Goal: Task Accomplishment & Management: Complete application form

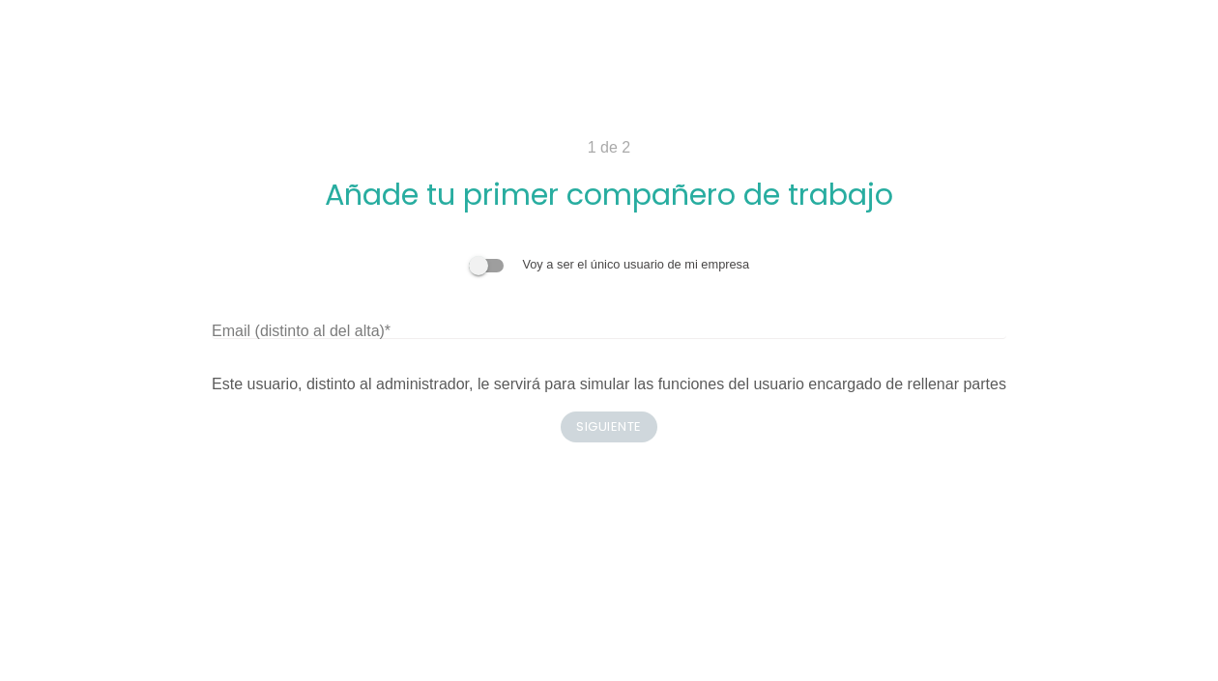
click at [488, 273] on span at bounding box center [486, 266] width 35 height 14
click at [469, 255] on input "checkbox" at bounding box center [469, 255] width 0 height 0
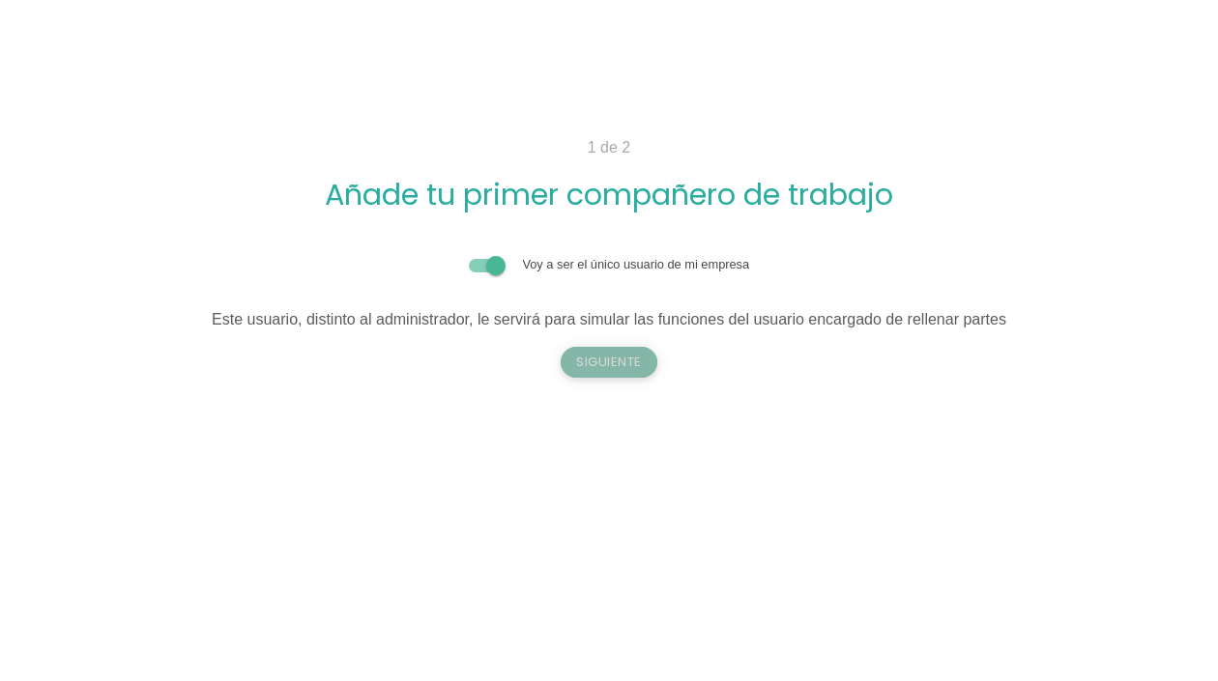
click at [625, 357] on button "Siguiente" at bounding box center [609, 362] width 97 height 31
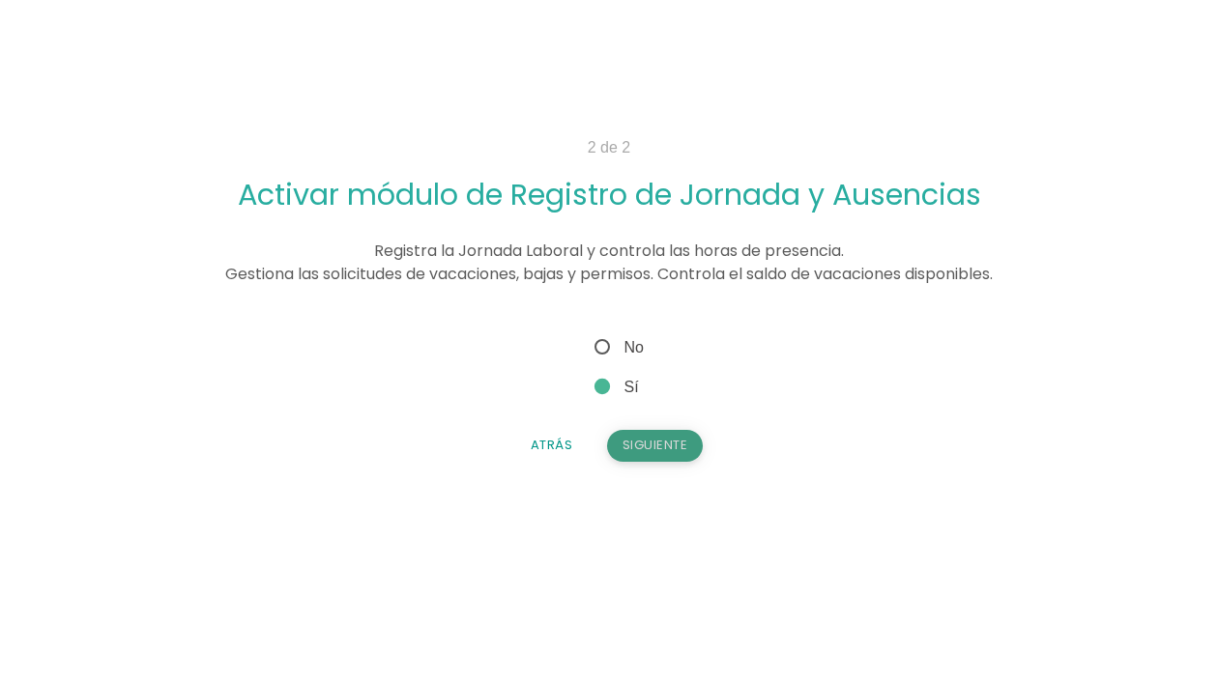
click at [658, 452] on button "Siguiente" at bounding box center [655, 445] width 97 height 31
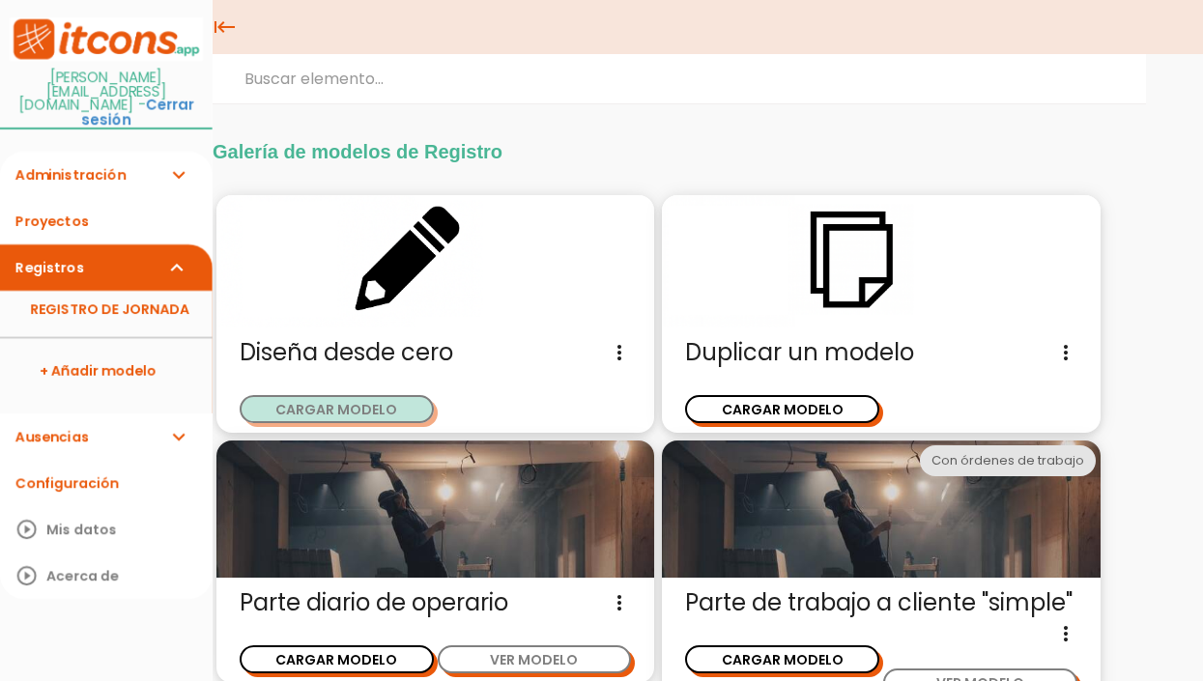
click at [331, 408] on button "CARGAR MODELO" at bounding box center [337, 409] width 194 height 28
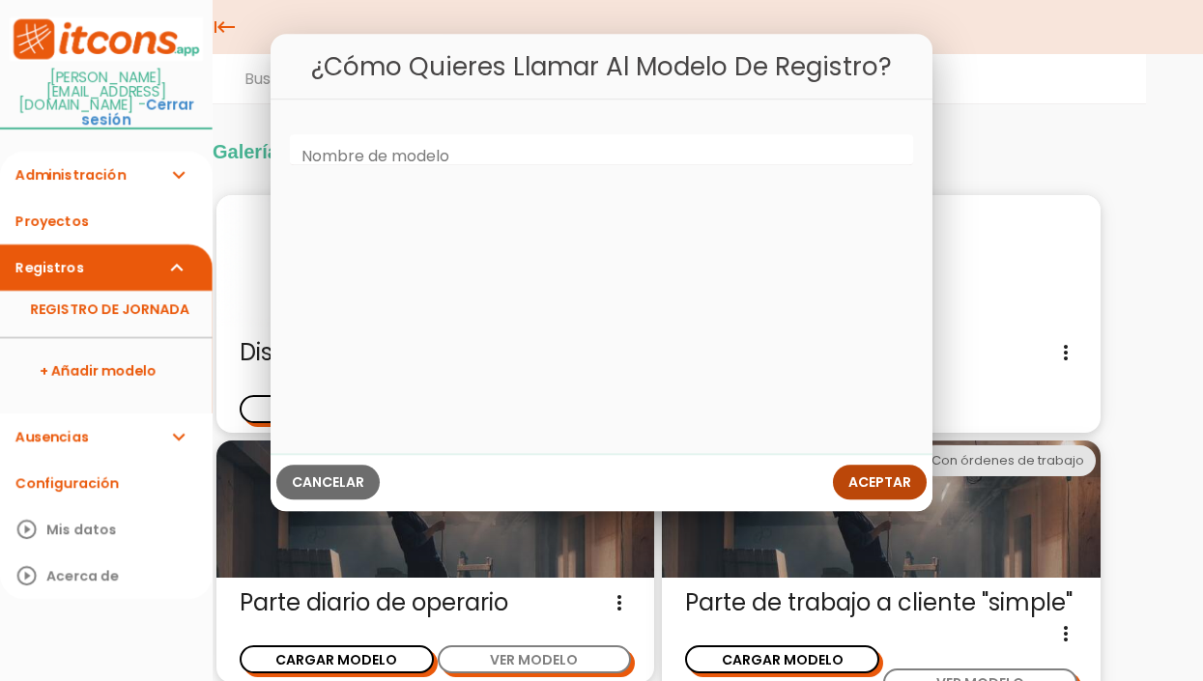
click at [871, 469] on button "Aceptar" at bounding box center [880, 482] width 94 height 35
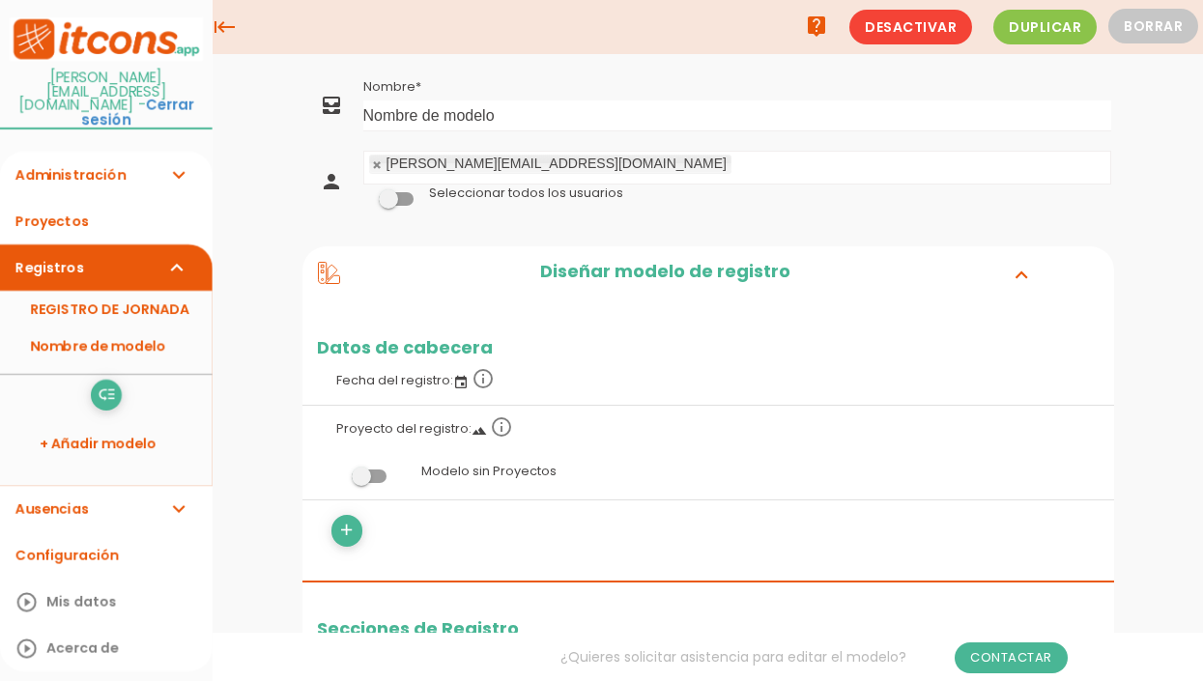
click at [167, 157] on icon "expand_more" at bounding box center [177, 175] width 23 height 46
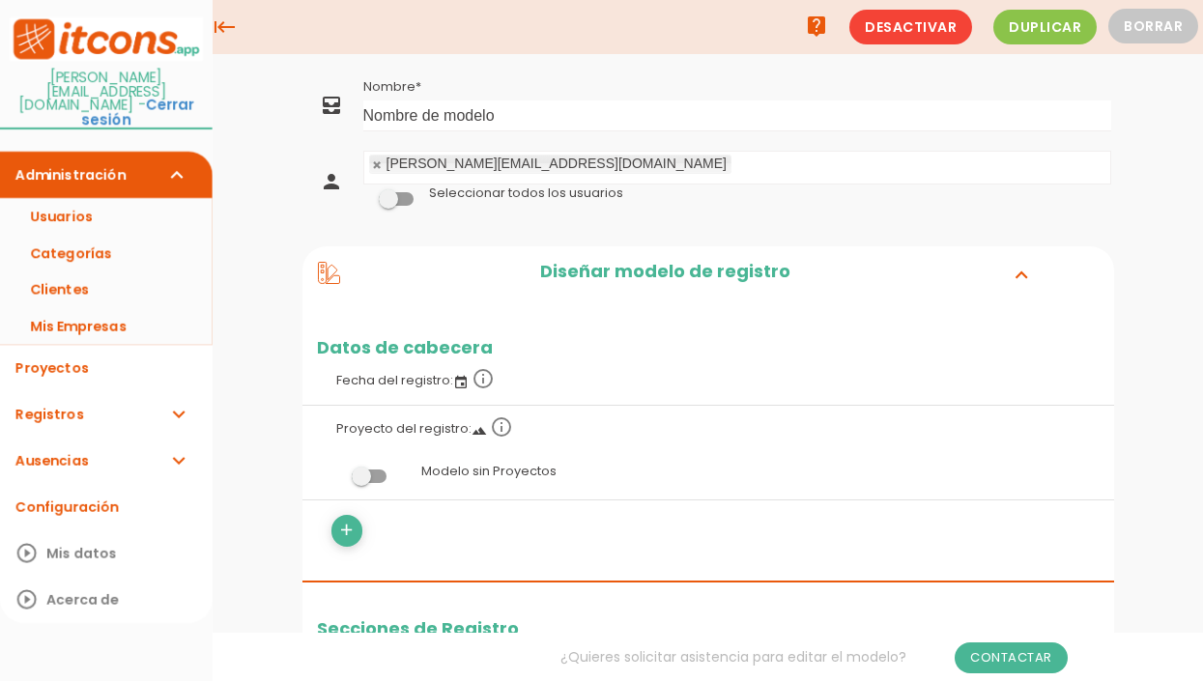
click at [171, 152] on icon "expand_more" at bounding box center [177, 175] width 23 height 46
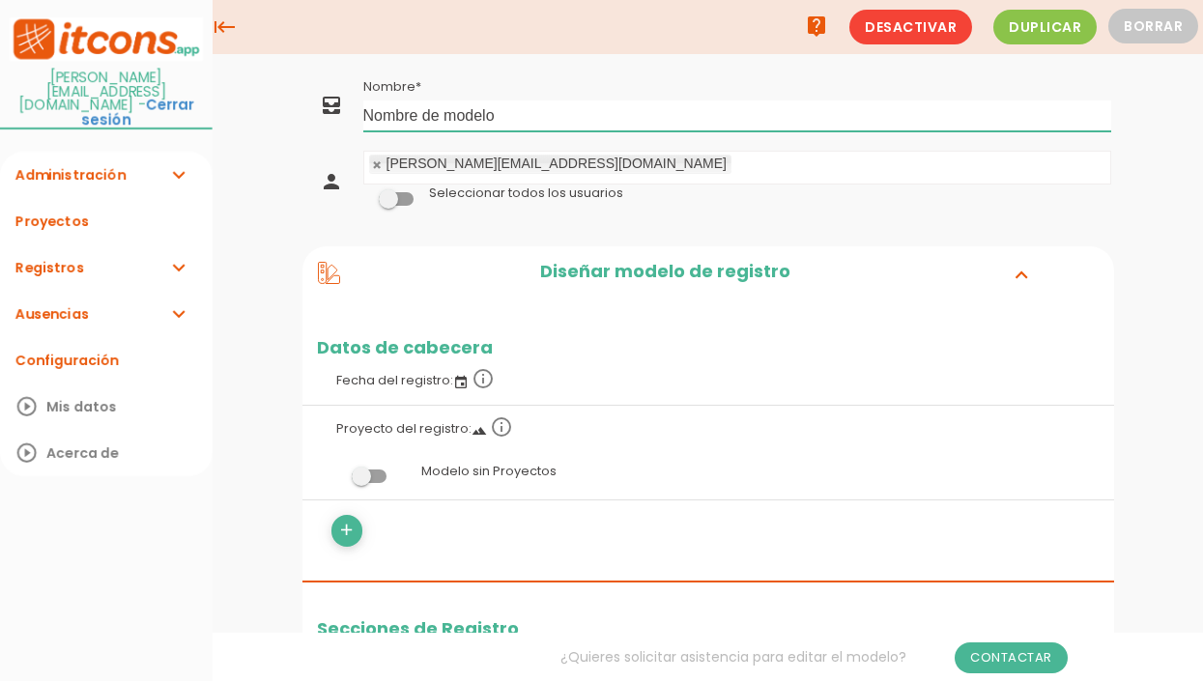
click at [500, 117] on input "Nombre de modelo" at bounding box center [737, 116] width 748 height 31
click at [454, 107] on input "Nombre de modelo" at bounding box center [737, 116] width 748 height 31
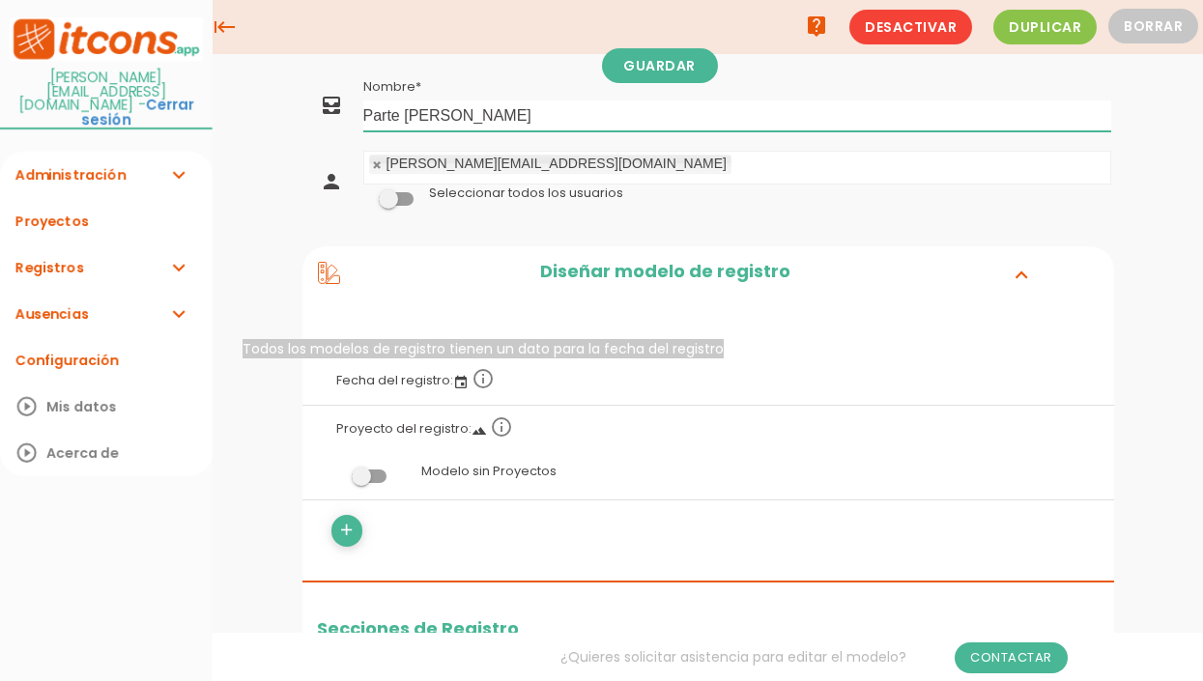
scroll to position [97, 0]
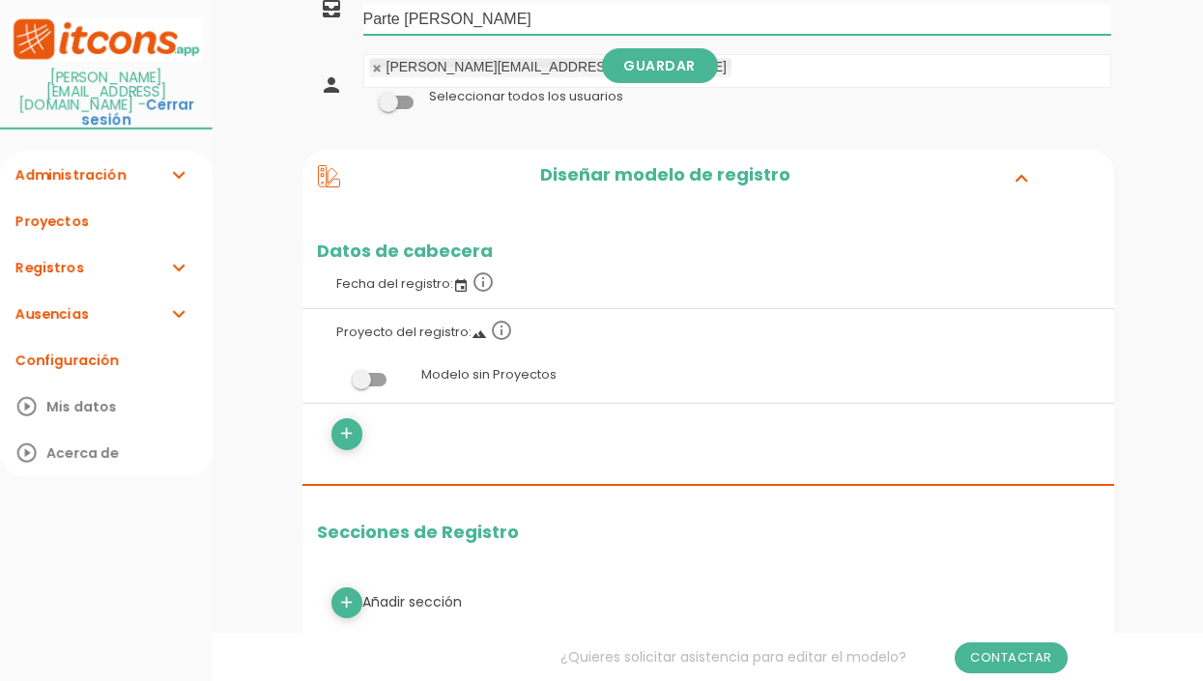
type input "Parte Eder"
click at [366, 381] on span at bounding box center [369, 380] width 35 height 14
click at [336, 375] on input "checkbox" at bounding box center [336, 375] width 0 height 0
click at [372, 380] on span at bounding box center [369, 380] width 35 height 14
click at [336, 375] on input "checkbox" at bounding box center [336, 375] width 0 height 0
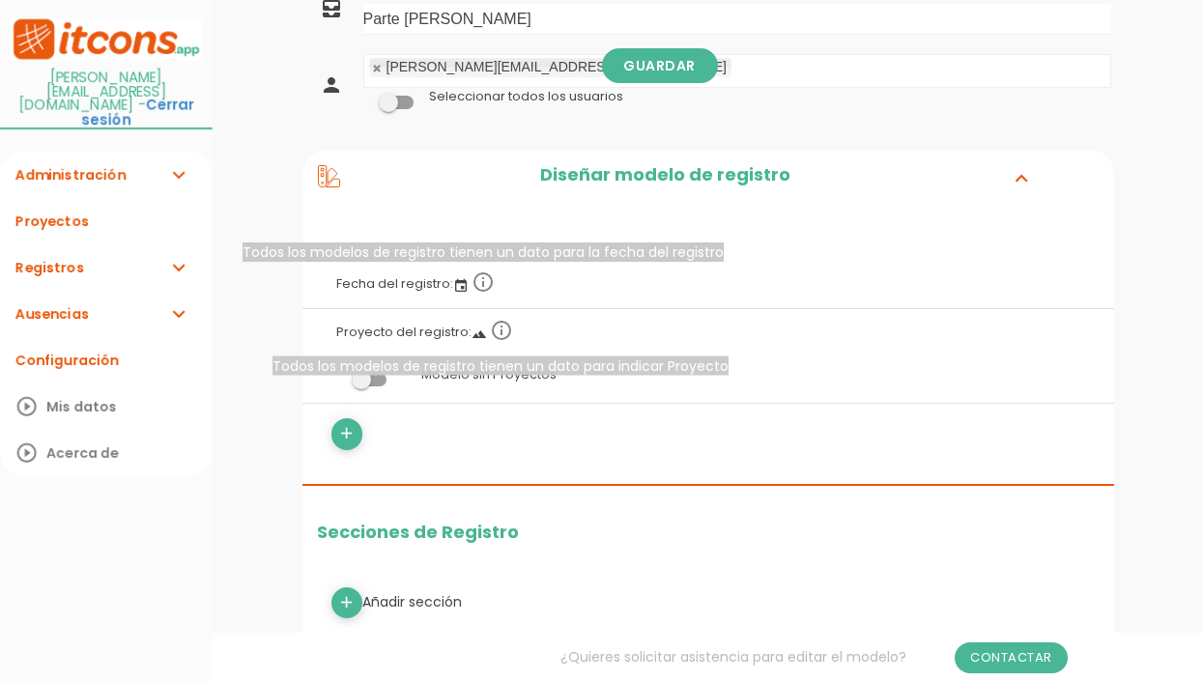
click at [493, 339] on icon "info_outline" at bounding box center [501, 330] width 23 height 23
click at [456, 283] on icon "event" at bounding box center [460, 285] width 15 height 15
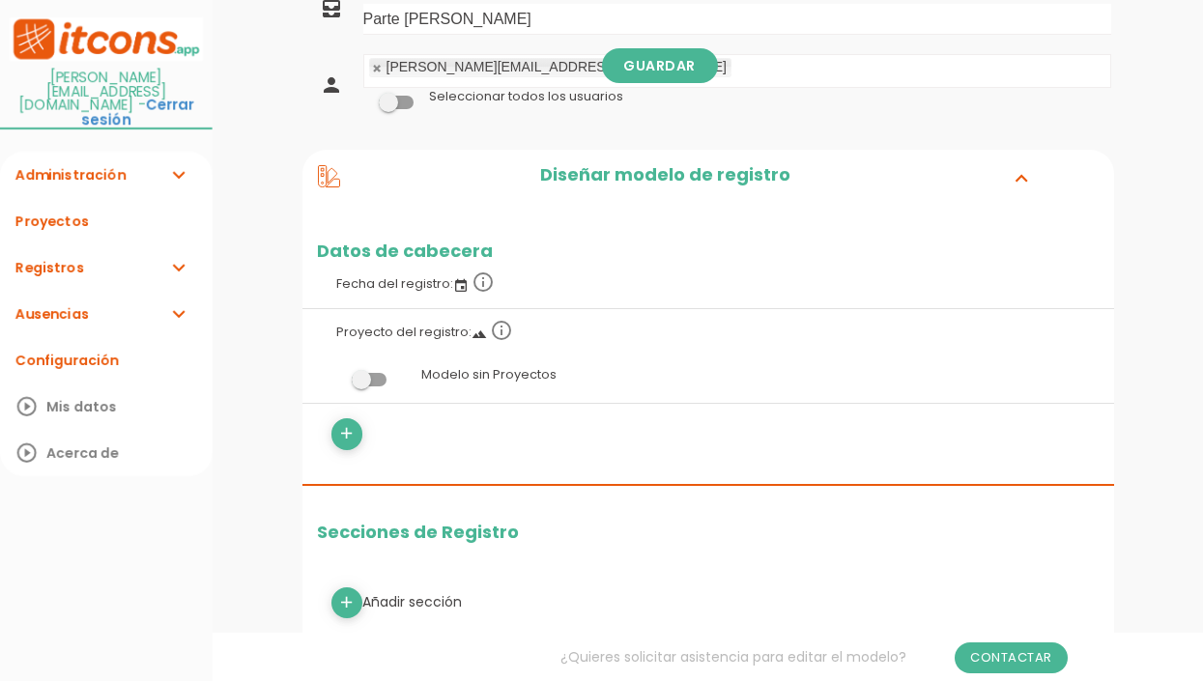
click at [457, 286] on icon "event" at bounding box center [460, 285] width 15 height 15
click at [470, 345] on label "Proyecto del registro: landscape info_outline" at bounding box center [708, 330] width 783 height 43
click at [472, 341] on icon "landscape" at bounding box center [479, 334] width 15 height 15
click at [474, 335] on icon "landscape" at bounding box center [479, 334] width 15 height 15
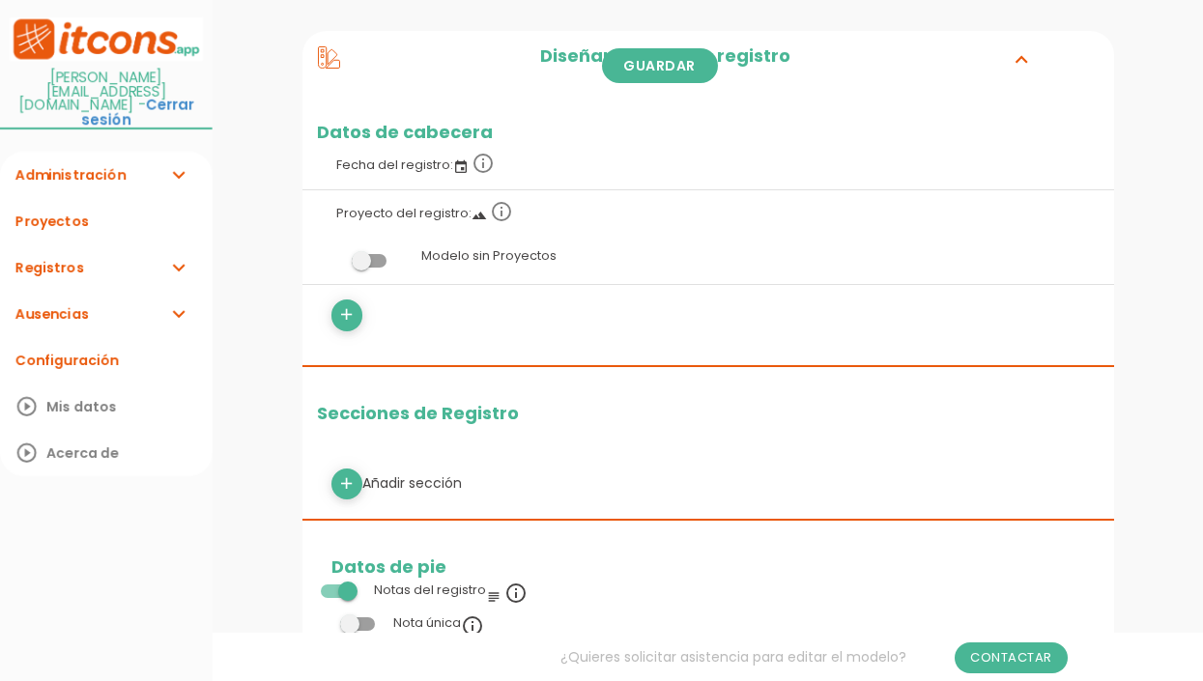
scroll to position [290, 0]
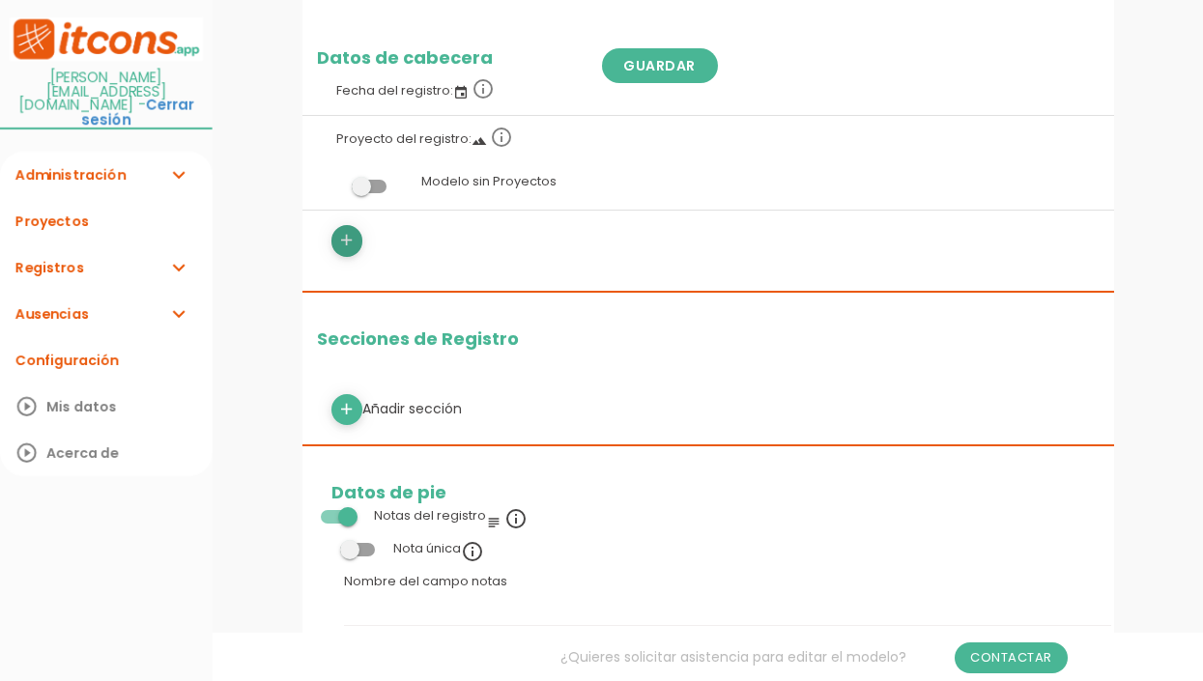
click at [353, 233] on icon "add" at bounding box center [346, 240] width 18 height 31
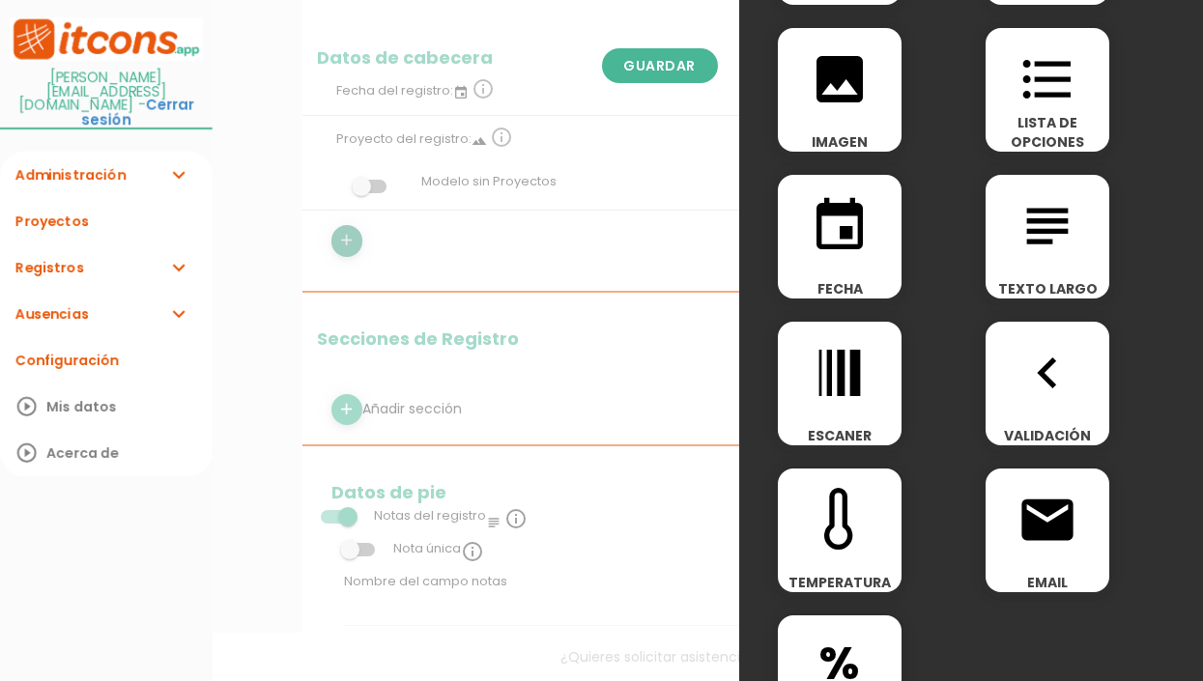
scroll to position [335, 0]
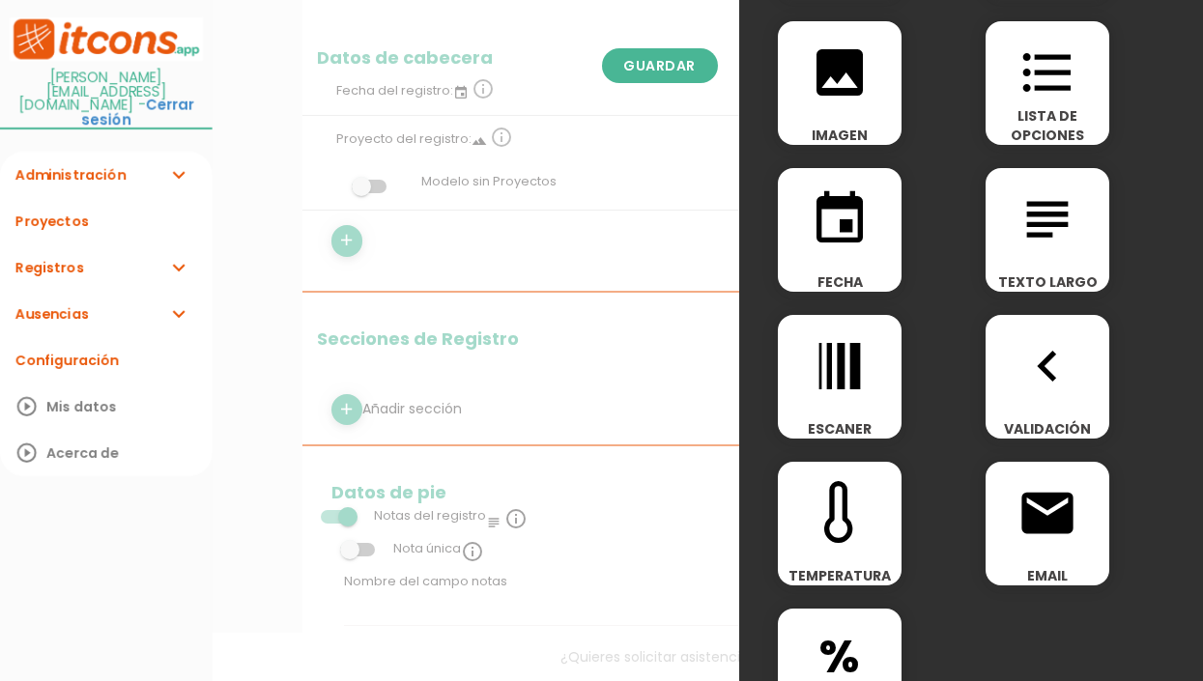
click at [1016, 465] on span "email" at bounding box center [1048, 503] width 124 height 82
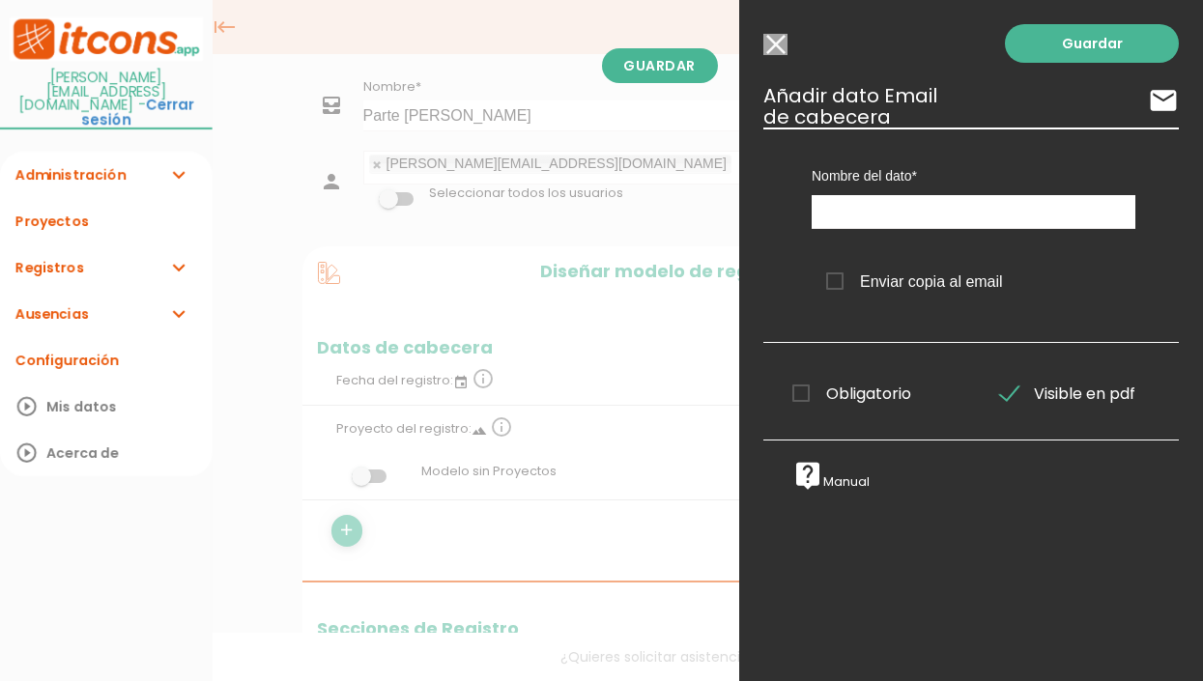
scroll to position [0, 0]
click at [1148, 105] on icon "email" at bounding box center [1163, 100] width 31 height 31
click at [1148, 107] on icon "email" at bounding box center [1163, 100] width 31 height 31
click at [772, 38] on input "Seleccionar todos los usuarios" at bounding box center [776, 44] width 24 height 21
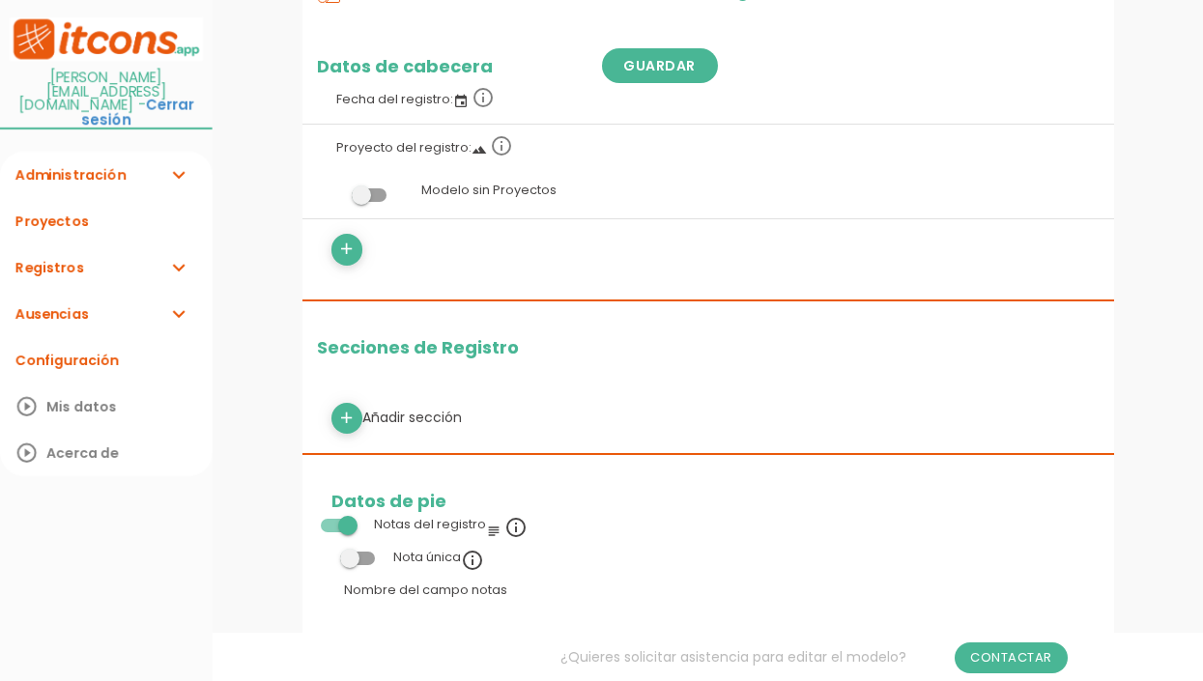
scroll to position [387, 0]
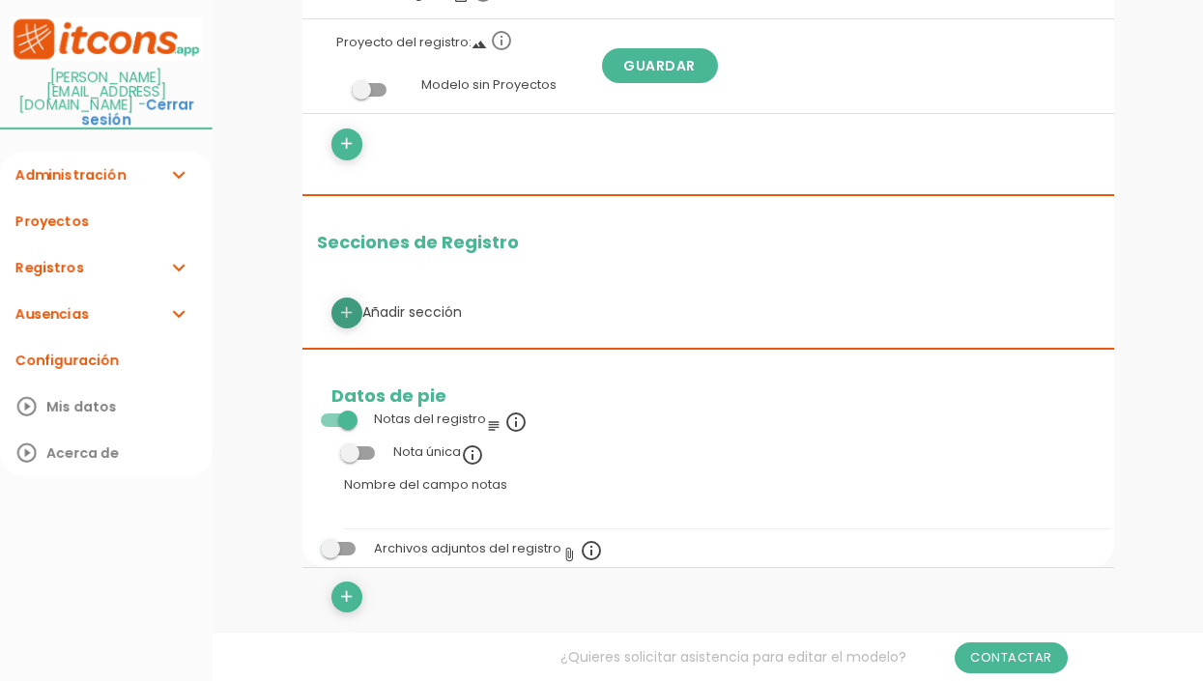
click at [347, 305] on icon "add" at bounding box center [346, 313] width 18 height 31
select select
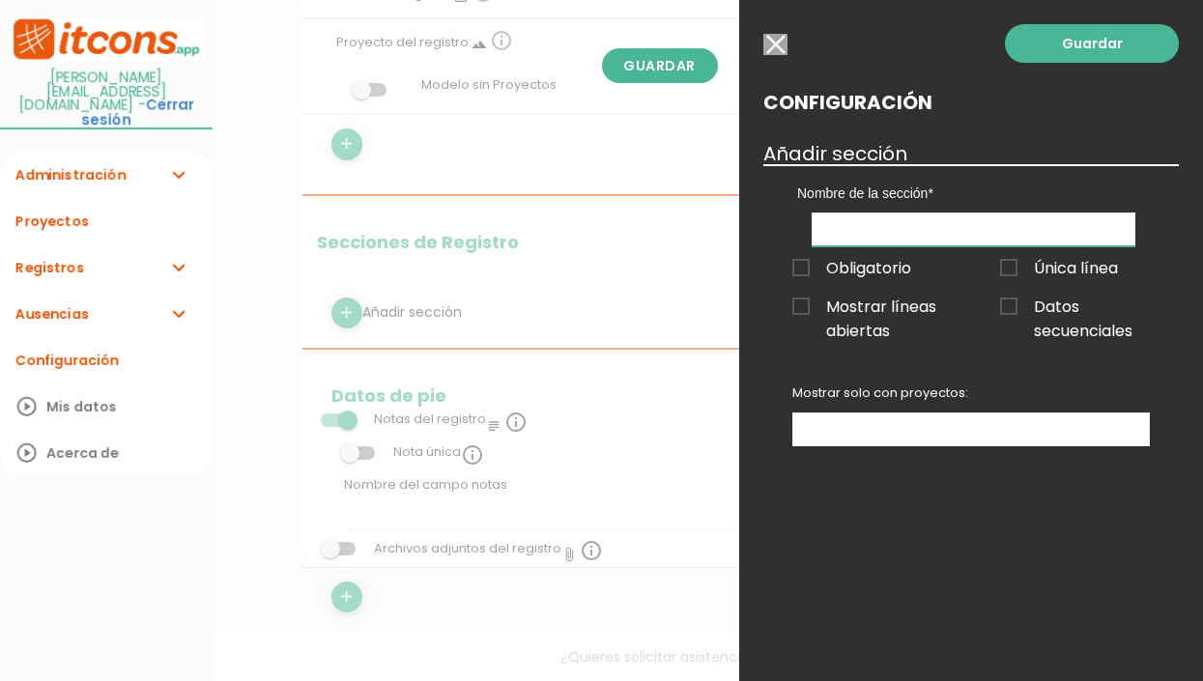
click at [845, 234] on input "text" at bounding box center [974, 230] width 324 height 34
click at [520, 333] on div at bounding box center [601, 256] width 1203 height 852
click at [768, 47] on input "button" at bounding box center [776, 44] width 24 height 21
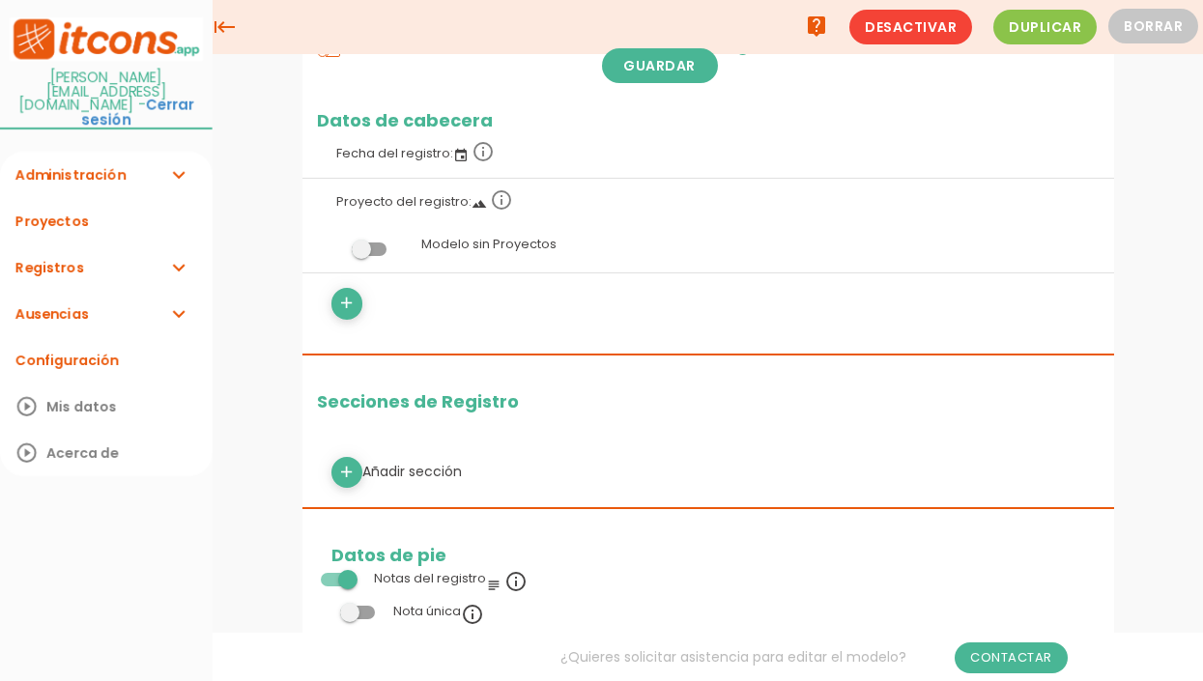
scroll to position [0, 0]
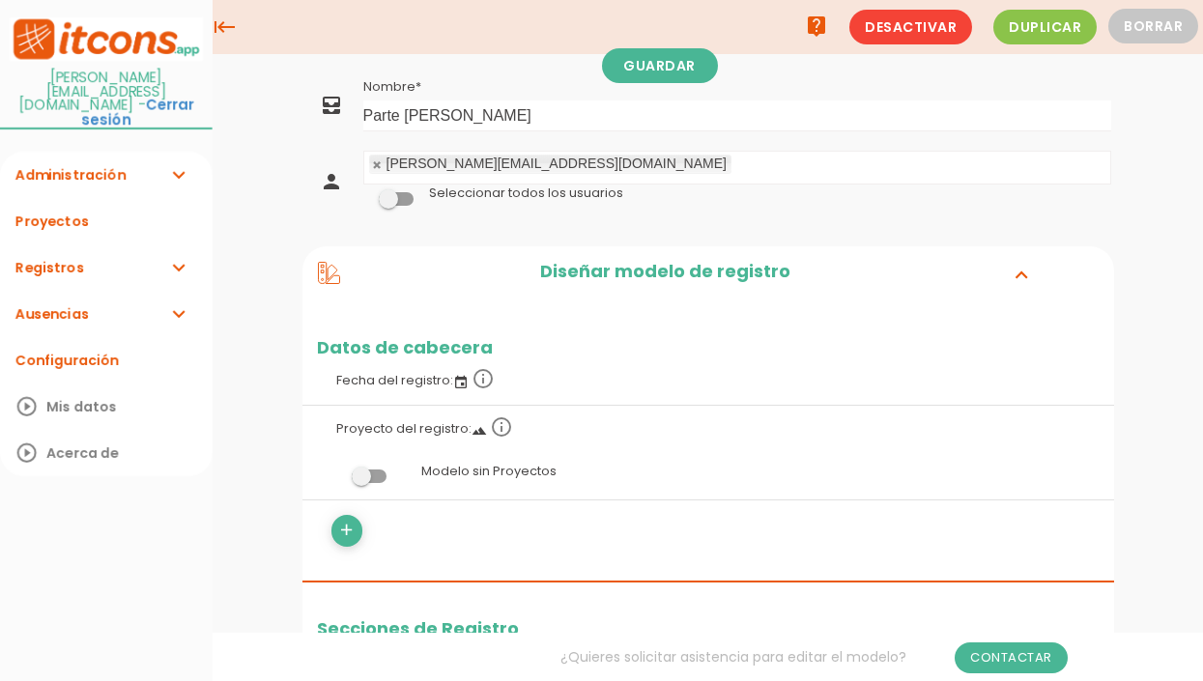
click at [696, 262] on h2 "Diseñar modelo de registro" at bounding box center [665, 274] width 651 height 25
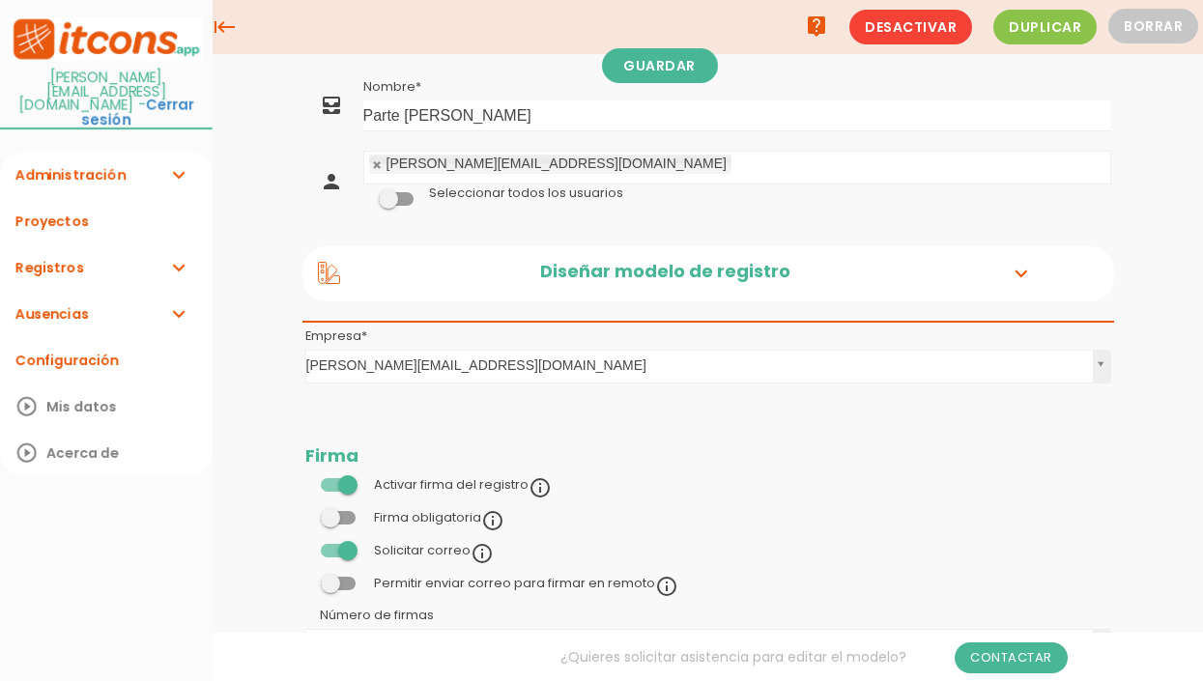
click at [641, 265] on h2 "Diseñar modelo de registro" at bounding box center [665, 274] width 651 height 25
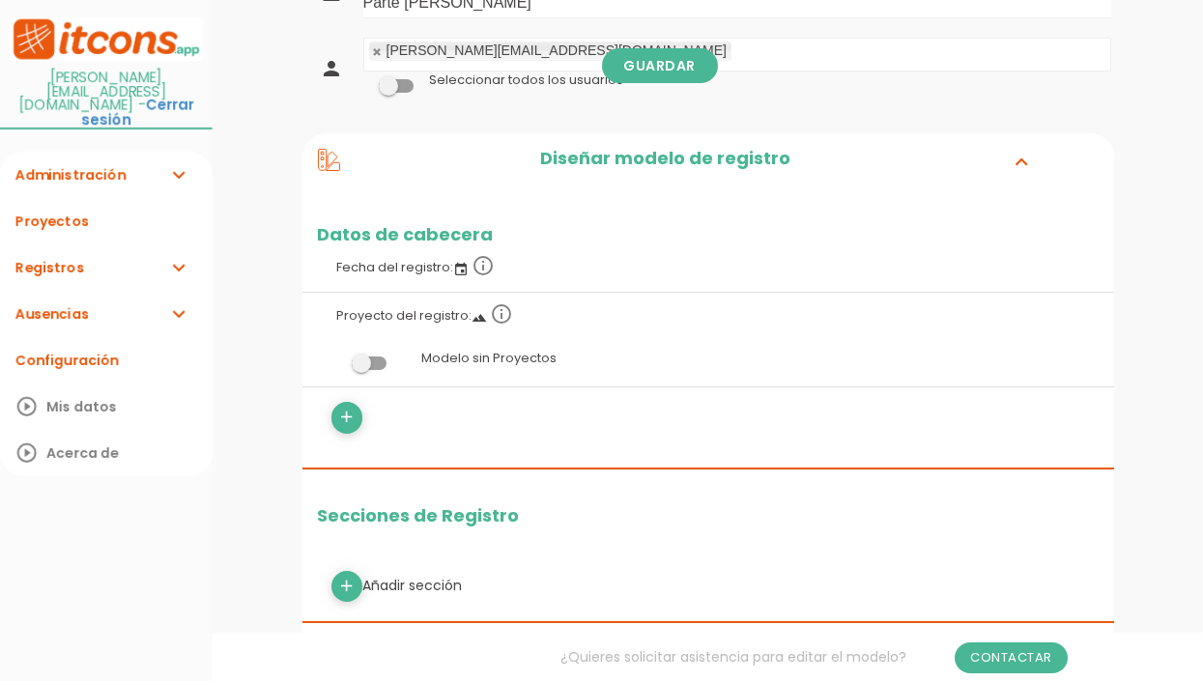
scroll to position [193, 0]
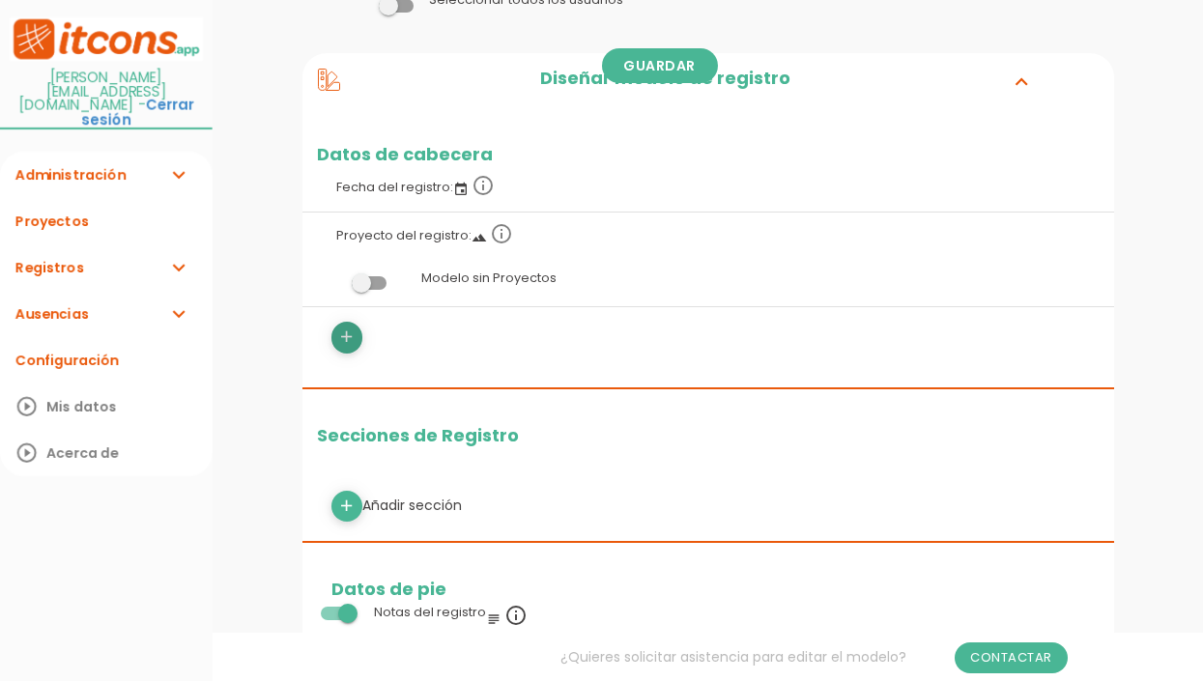
click at [341, 348] on icon "add" at bounding box center [346, 337] width 18 height 31
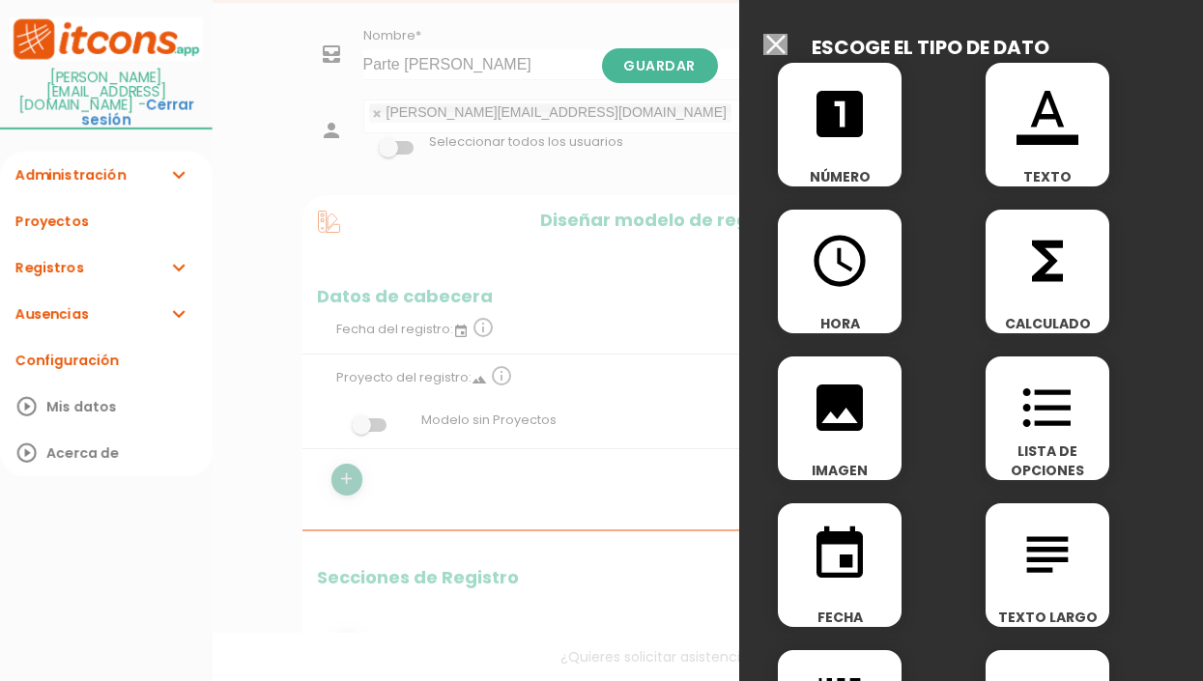
scroll to position [0, 0]
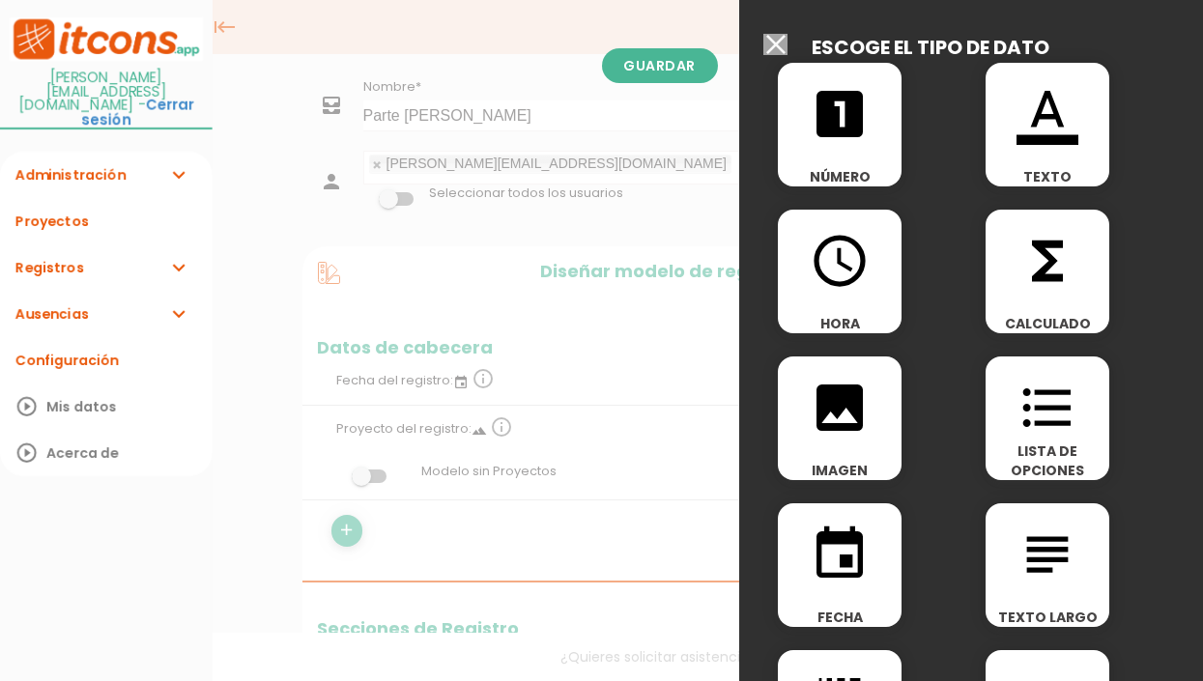
click at [839, 120] on icon "looks_one" at bounding box center [840, 114] width 62 height 62
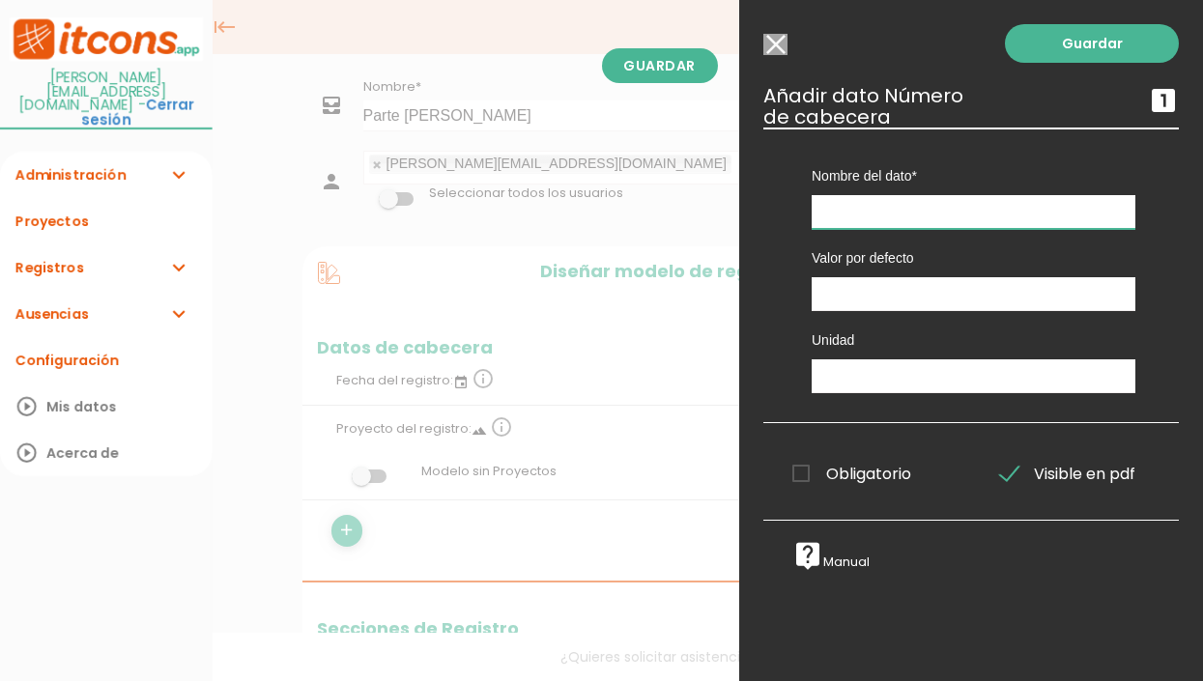
click at [860, 211] on input "text" at bounding box center [974, 212] width 324 height 34
click at [969, 215] on input "Numero de trabajadpres" at bounding box center [974, 212] width 324 height 34
type input "Numero de trabajadores"
click at [902, 369] on input "text" at bounding box center [974, 377] width 324 height 34
click at [900, 382] on input "text" at bounding box center [974, 377] width 324 height 34
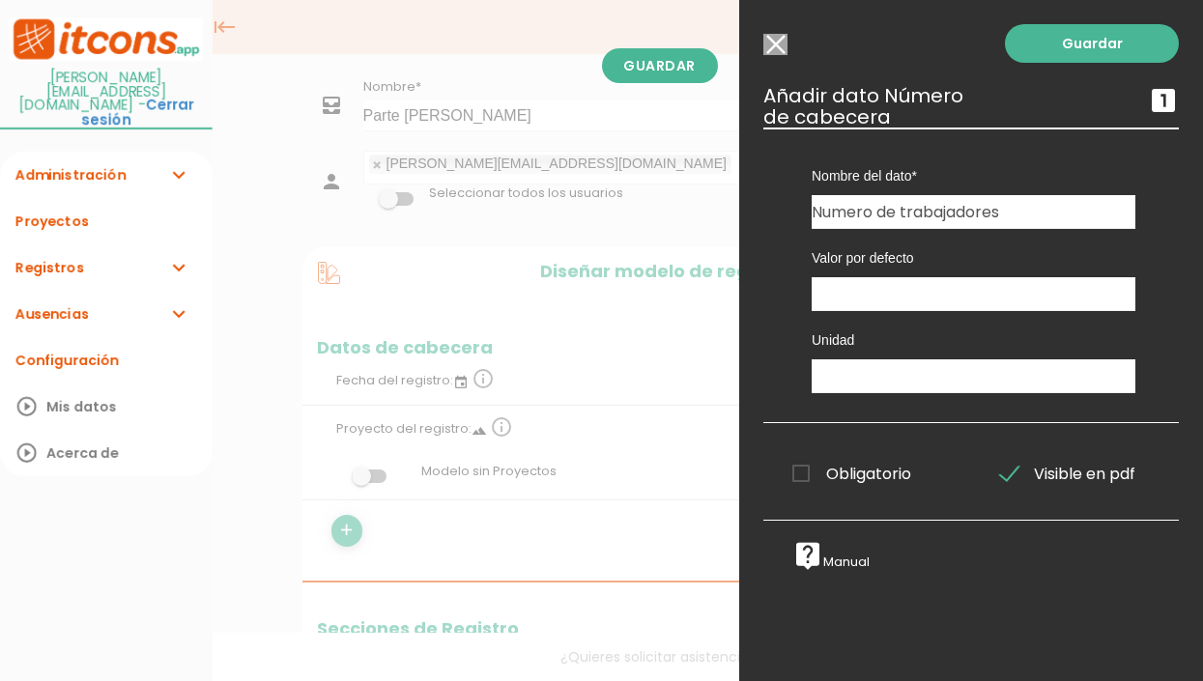
click at [806, 473] on span "Obligatorio" at bounding box center [852, 474] width 119 height 24
click at [0, 0] on input "Obligatorio" at bounding box center [0, 0] width 0 height 0
click at [1012, 473] on span "Visible en pdf" at bounding box center [1067, 474] width 135 height 24
click at [0, 0] on input "Visible en pdf" at bounding box center [0, 0] width 0 height 0
click at [1003, 470] on span "Visible en pdf" at bounding box center [1067, 474] width 135 height 24
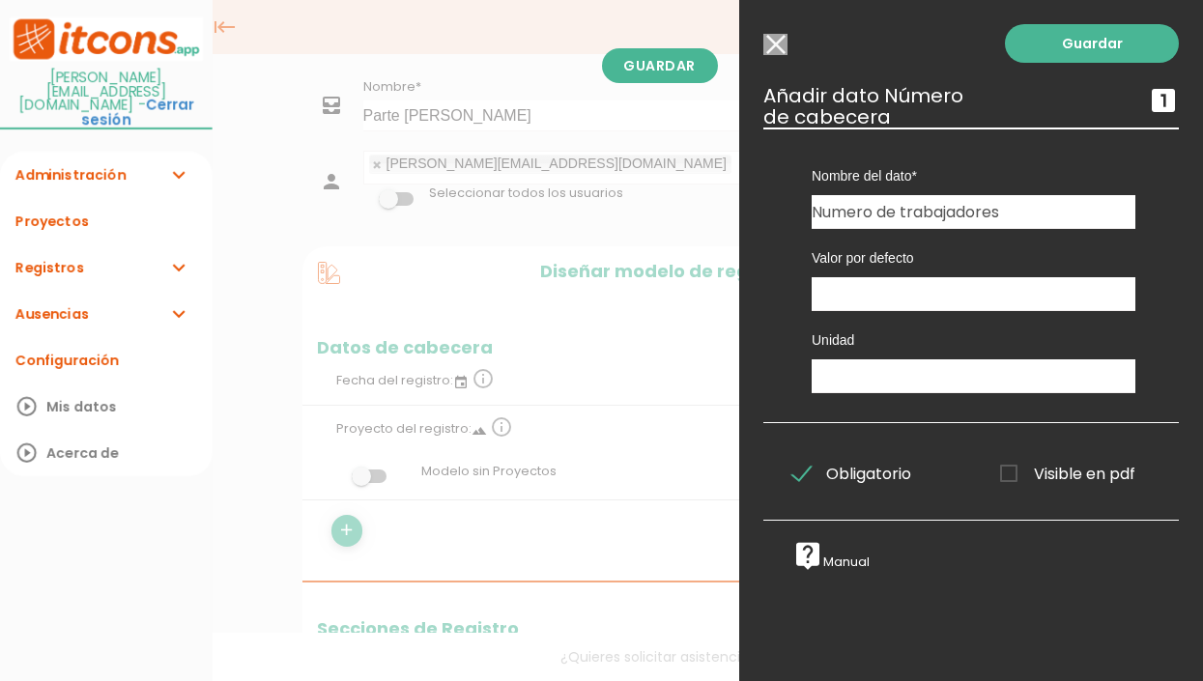
click at [0, 0] on input "Visible en pdf" at bounding box center [0, 0] width 0 height 0
click at [1111, 41] on link "Guardar" at bounding box center [1092, 43] width 174 height 39
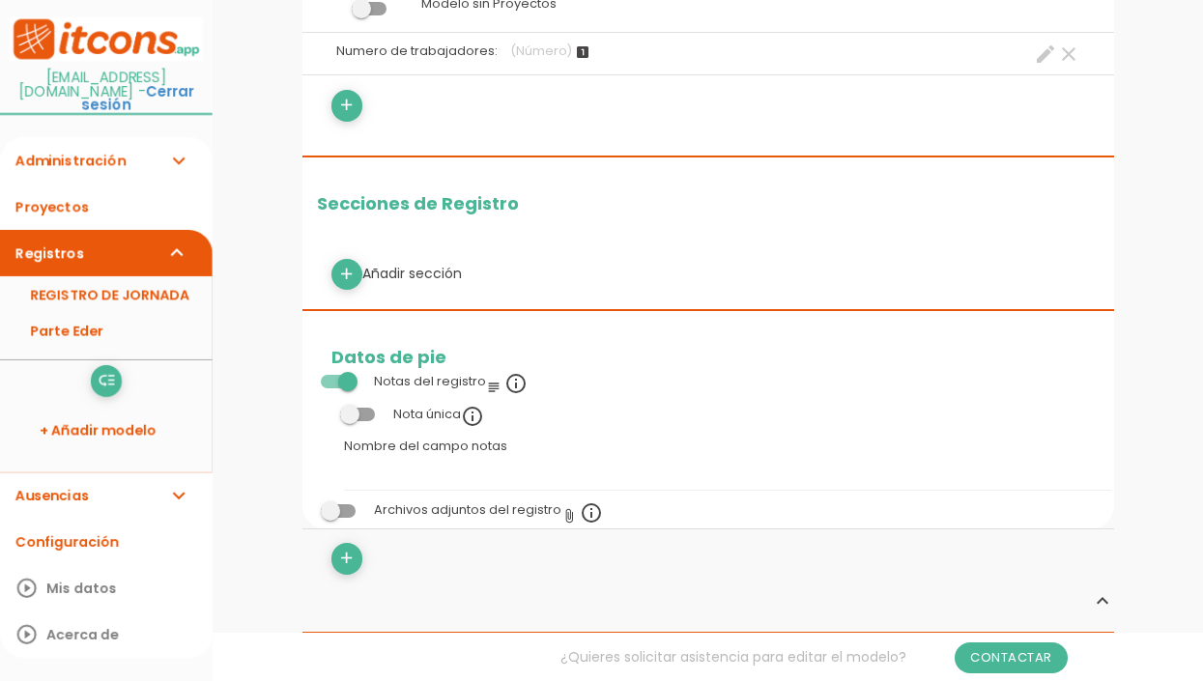
scroll to position [483, 0]
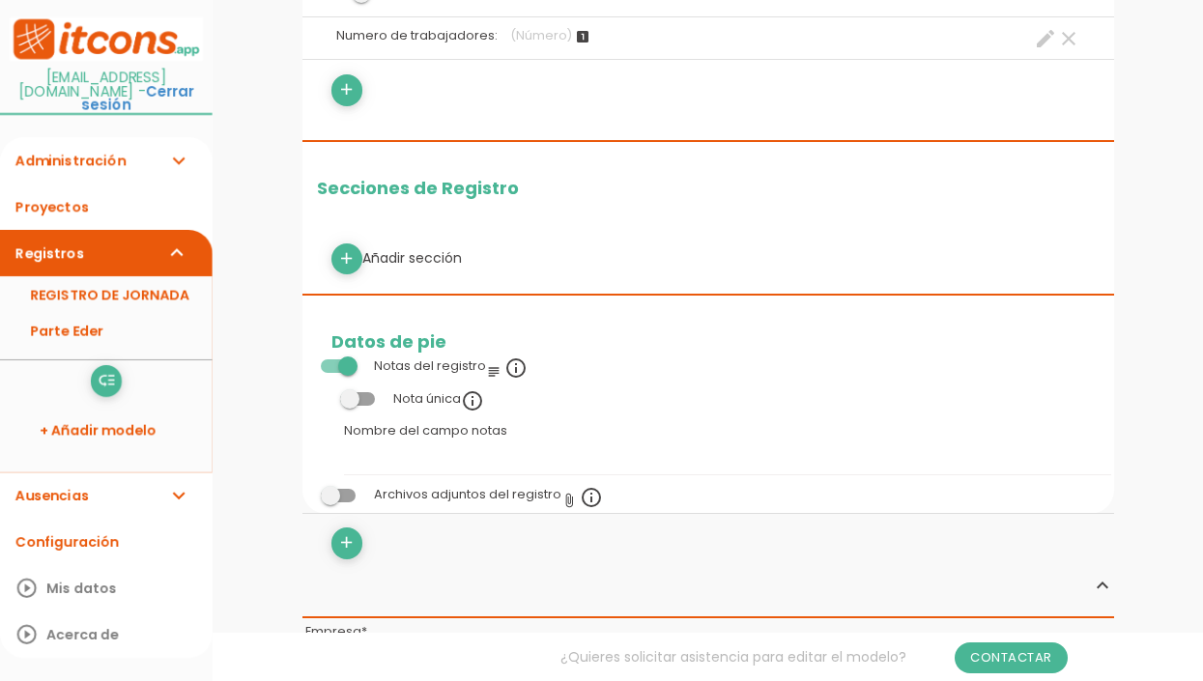
click at [407, 255] on div "add Añadir sección" at bounding box center [708, 259] width 783 height 31
click at [338, 257] on icon "add" at bounding box center [346, 259] width 18 height 31
select select
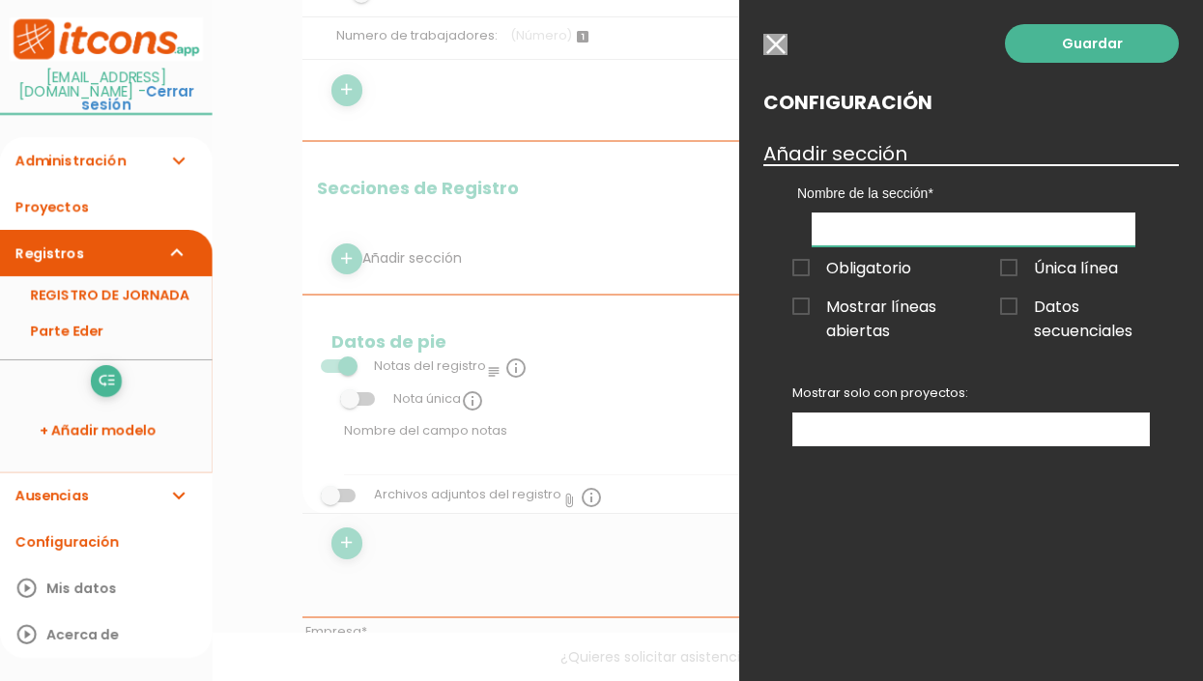
click at [905, 235] on input "text" at bounding box center [974, 230] width 324 height 34
type input "Horas"
click at [1084, 268] on span "Única línea" at bounding box center [1059, 268] width 118 height 24
click at [0, 0] on input "Única línea" at bounding box center [0, 0] width 0 height 0
click at [1049, 269] on span "Única línea" at bounding box center [1059, 268] width 118 height 24
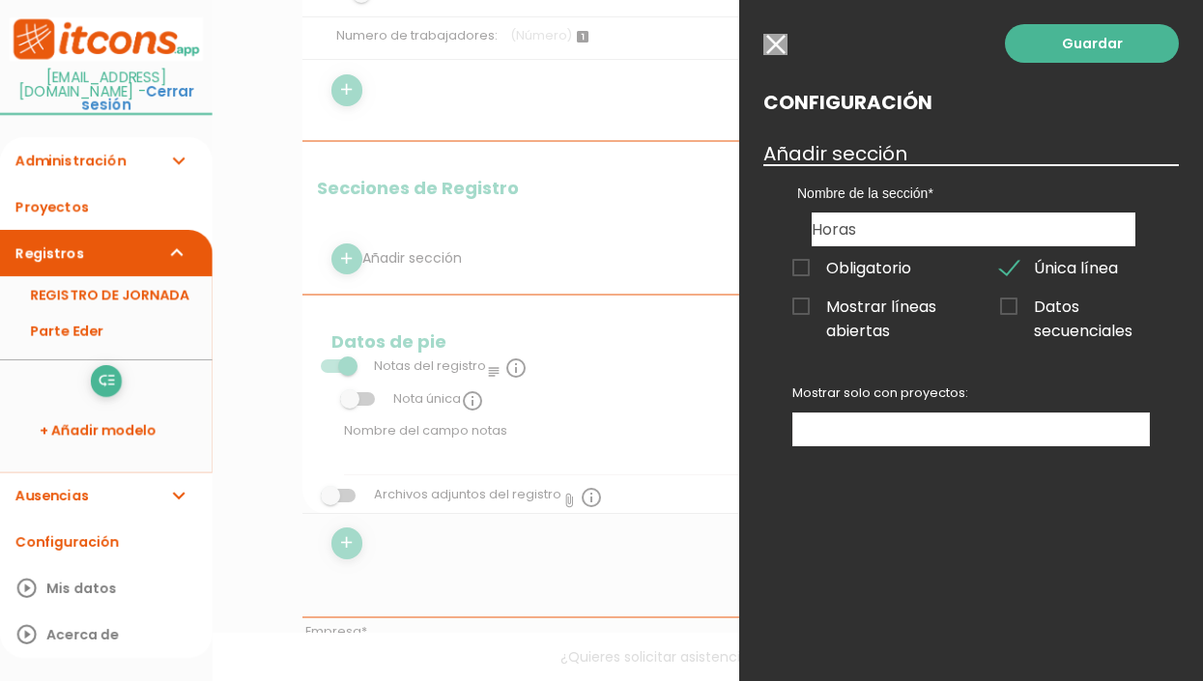
click at [0, 0] on input "Única línea" at bounding box center [0, 0] width 0 height 0
click at [1055, 270] on span "Única línea" at bounding box center [1059, 268] width 118 height 24
click at [0, 0] on input "Única línea" at bounding box center [0, 0] width 0 height 0
click at [1055, 270] on span "Única línea" at bounding box center [1059, 268] width 118 height 24
click at [0, 0] on input "Única línea" at bounding box center [0, 0] width 0 height 0
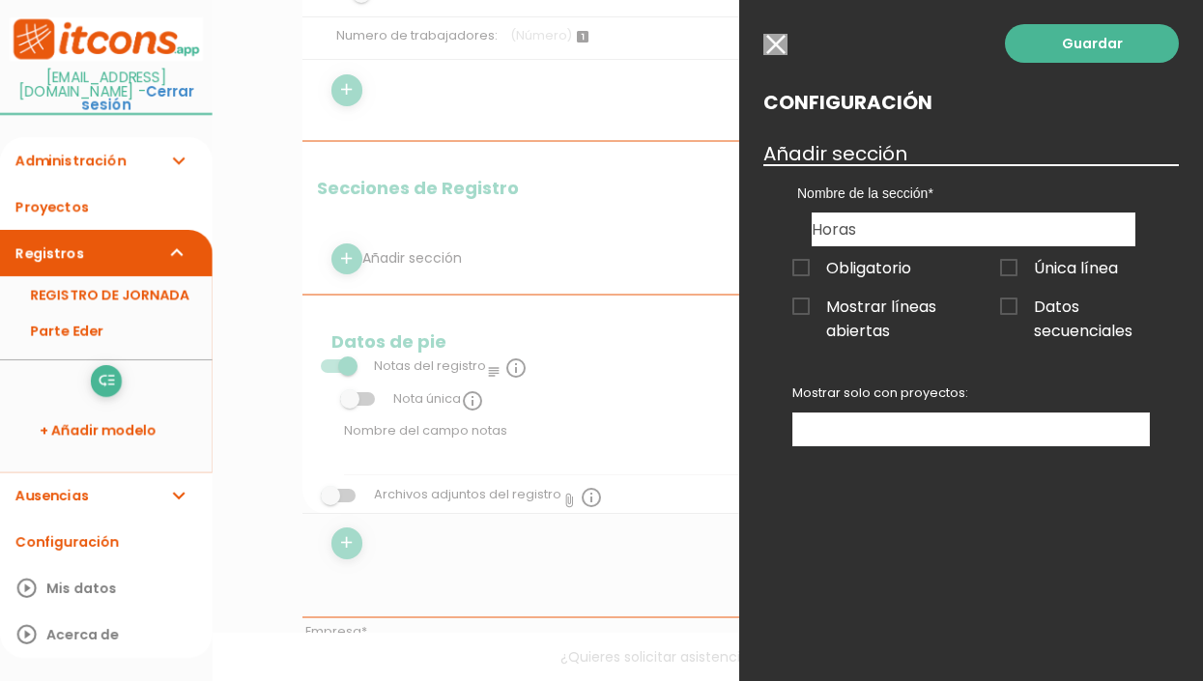
click at [865, 319] on span "Mostrar líneas abiertas" at bounding box center [868, 307] width 150 height 24
click at [0, 0] on input "Mostrar líneas abiertas" at bounding box center [0, 0] width 0 height 0
click at [1026, 305] on span "Datos secuenciales" at bounding box center [1075, 307] width 150 height 24
click at [0, 0] on input "Datos secuenciales" at bounding box center [0, 0] width 0 height 0
click at [843, 272] on span "Obligatorio" at bounding box center [852, 268] width 119 height 24
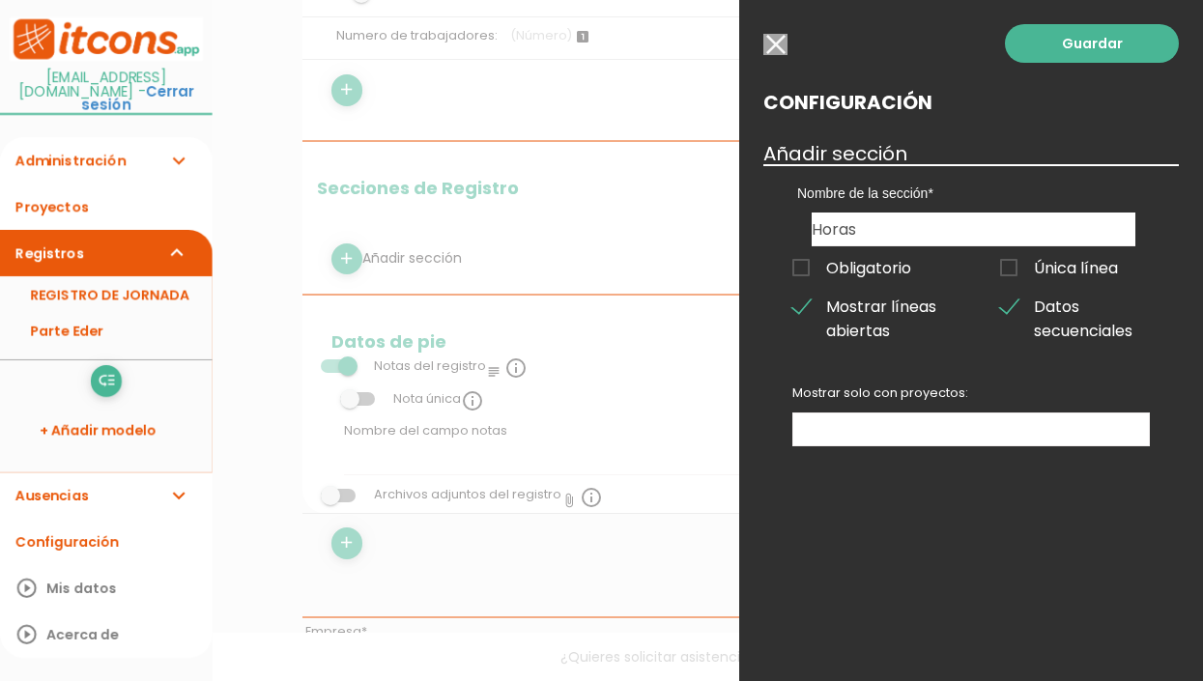
click at [0, 0] on input "Obligatorio" at bounding box center [0, 0] width 0 height 0
click at [947, 434] on ul at bounding box center [972, 430] width 356 height 32
click at [1097, 51] on link "Guardar" at bounding box center [1092, 43] width 174 height 39
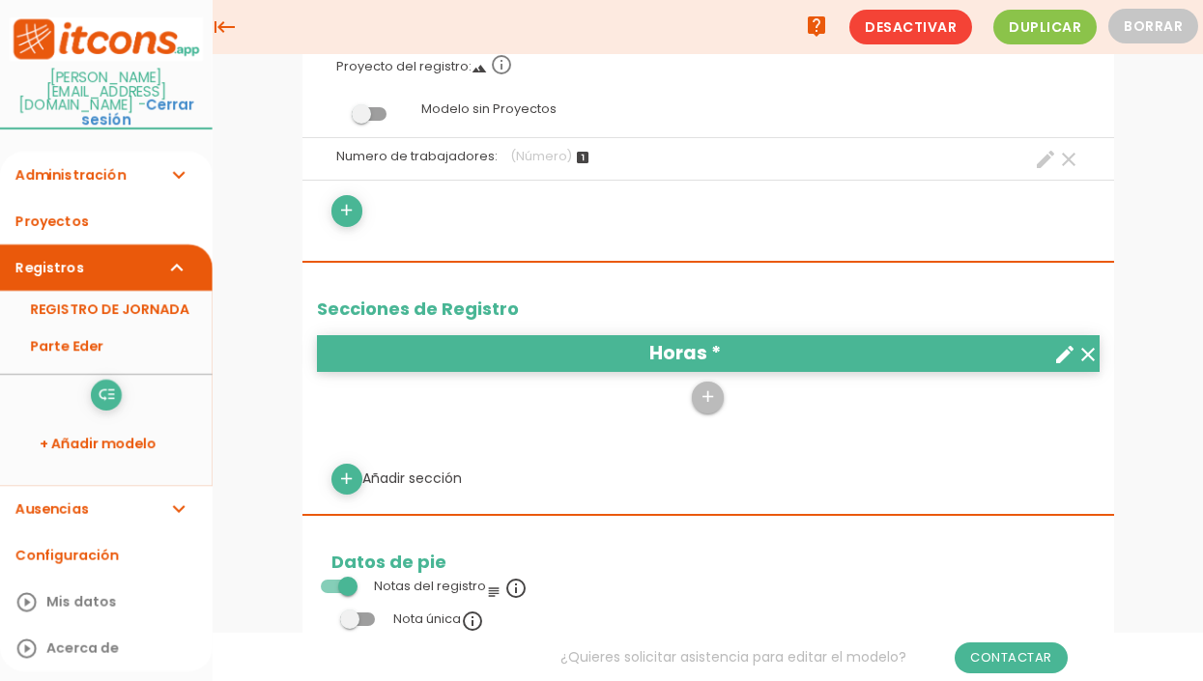
scroll to position [193, 0]
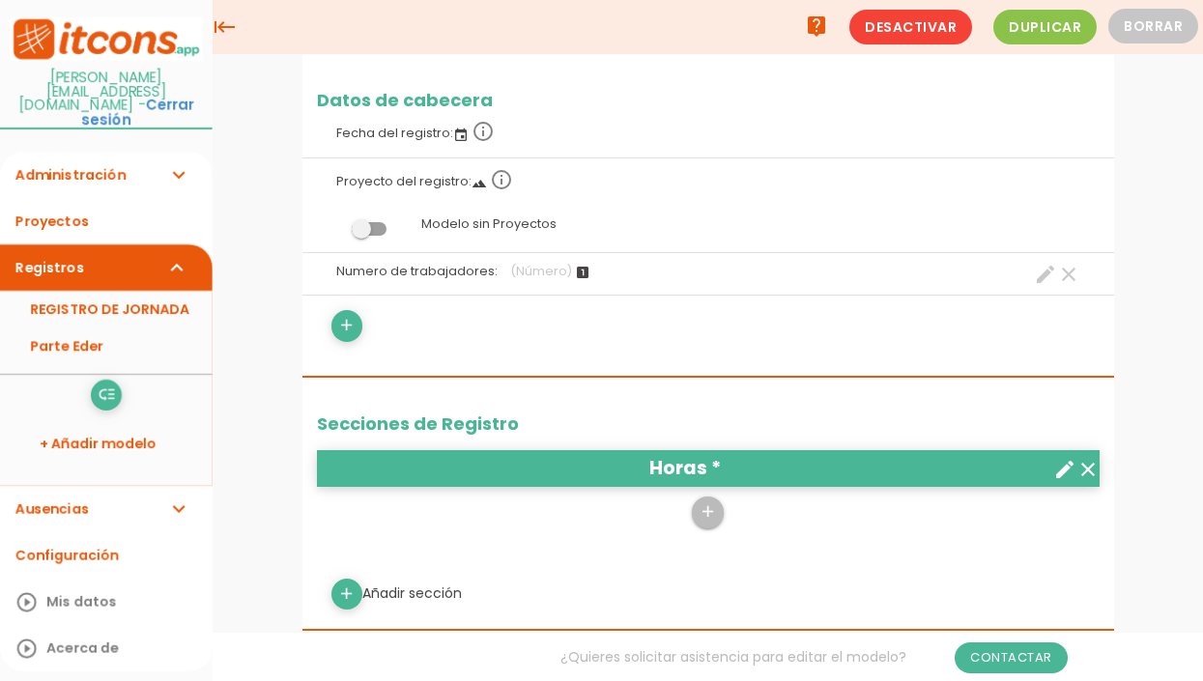
click at [720, 463] on header "Horas * clear create" at bounding box center [708, 468] width 783 height 37
click at [705, 510] on icon "add" at bounding box center [708, 512] width 18 height 31
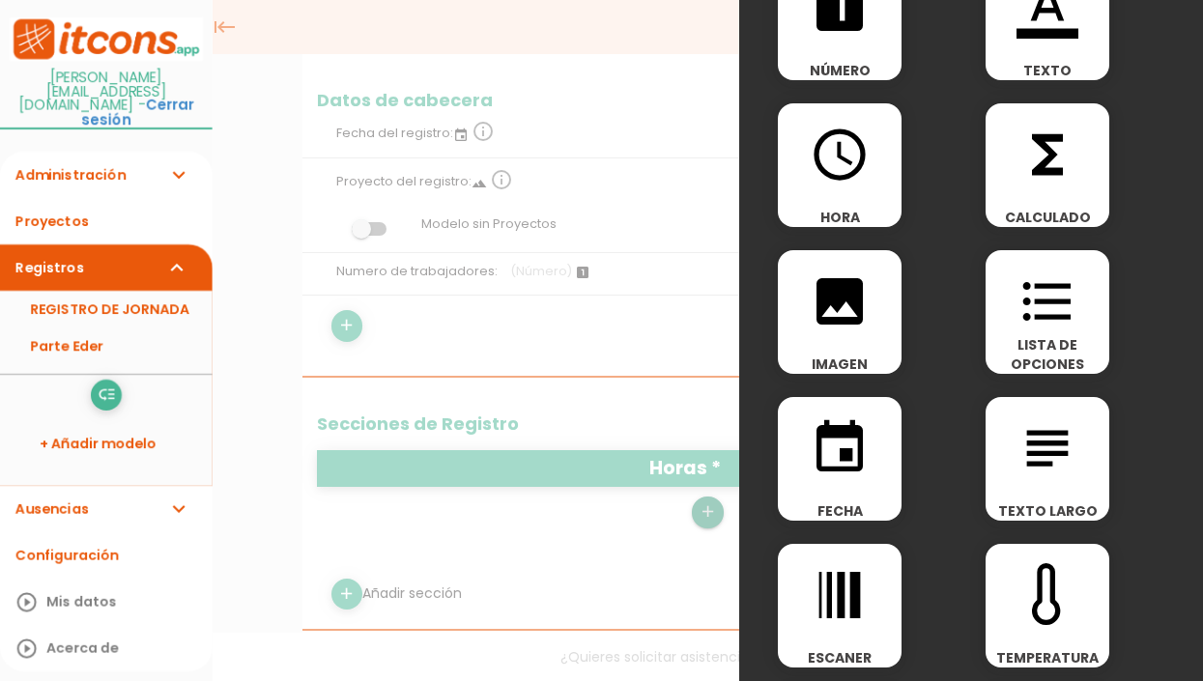
scroll to position [97, 0]
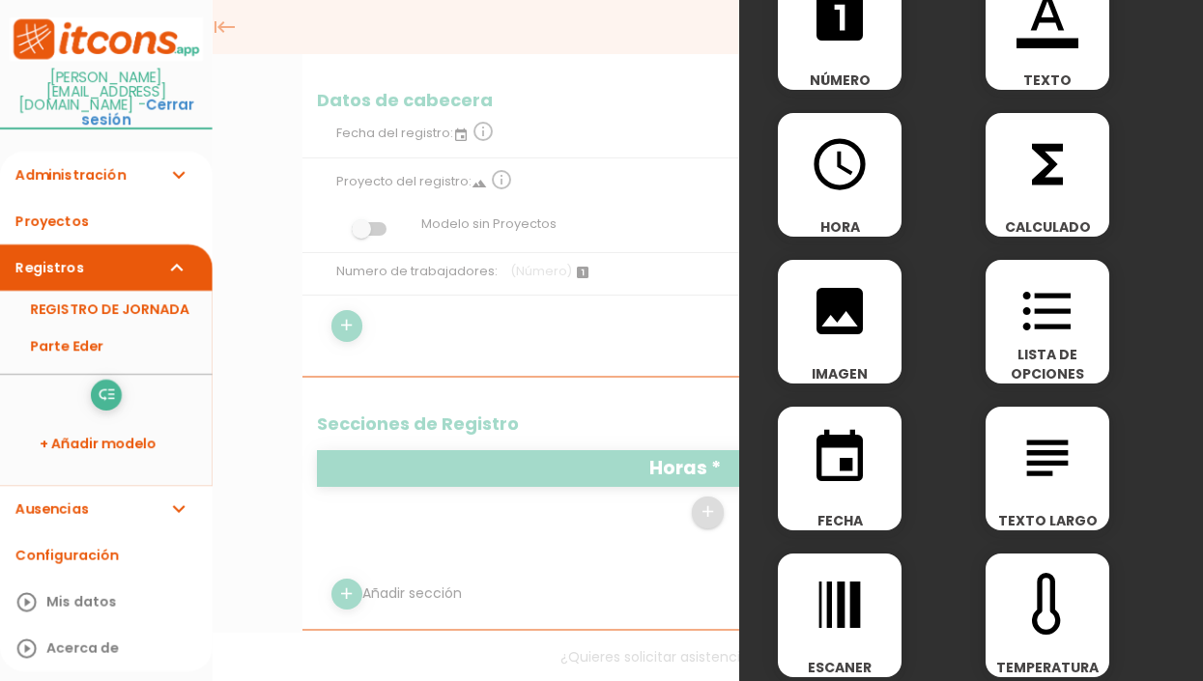
click at [1052, 307] on icon "format_list_bulleted" at bounding box center [1048, 311] width 62 height 62
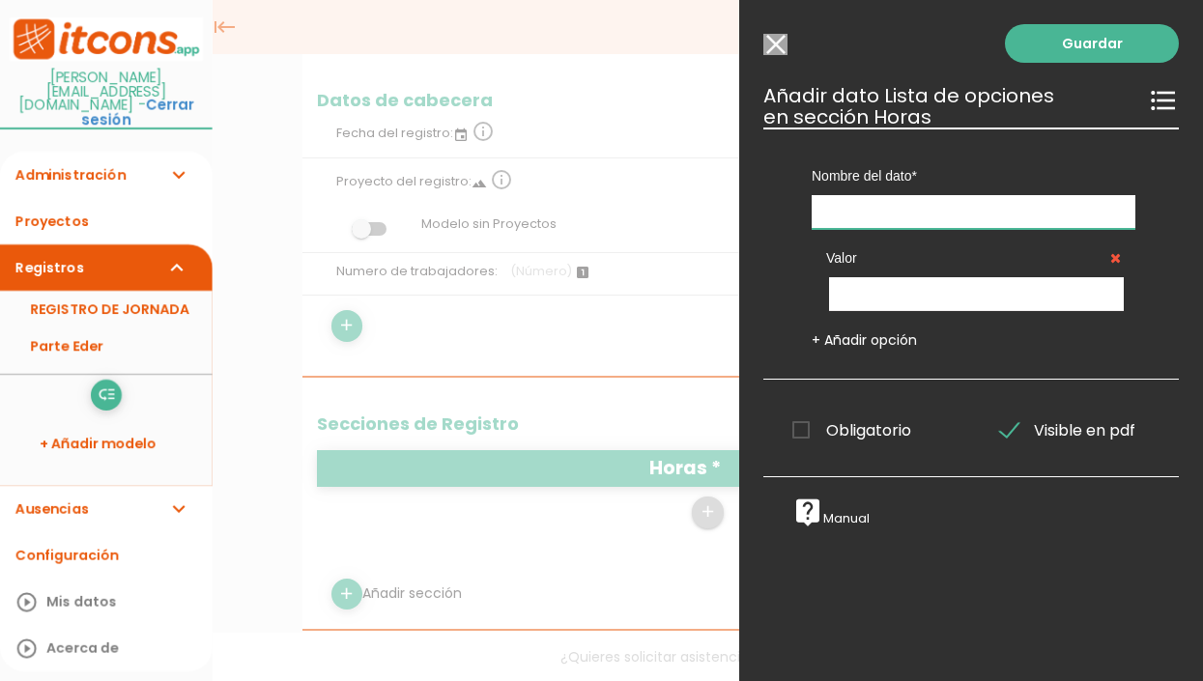
click at [883, 215] on input "text" at bounding box center [974, 212] width 324 height 34
type input "Trabajo"
click at [887, 285] on input "text" at bounding box center [976, 294] width 295 height 34
type input "Presencial"
click at [874, 343] on link "+ Añadir opción" at bounding box center [864, 340] width 105 height 19
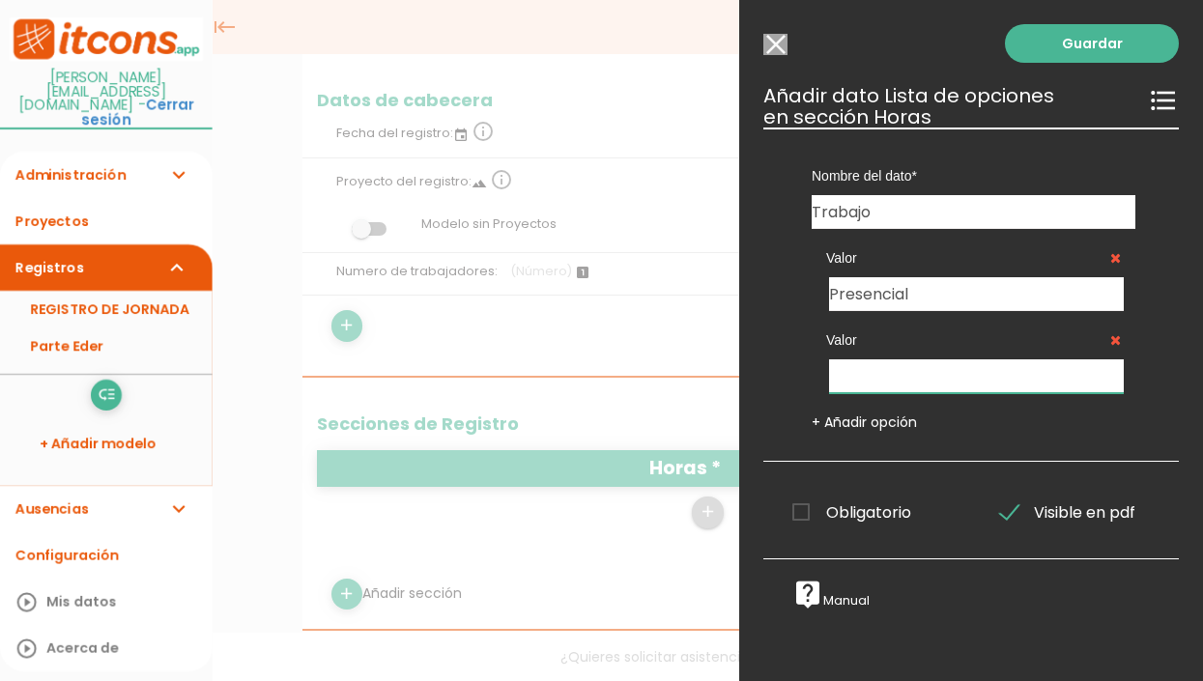
click at [912, 379] on input "text" at bounding box center [976, 377] width 295 height 34
type input "Remoto"
click at [796, 510] on span "Obligatorio" at bounding box center [852, 513] width 119 height 24
click at [0, 0] on input "Obligatorio" at bounding box center [0, 0] width 0 height 0
click at [1043, 43] on link "Guardar" at bounding box center [1092, 43] width 174 height 39
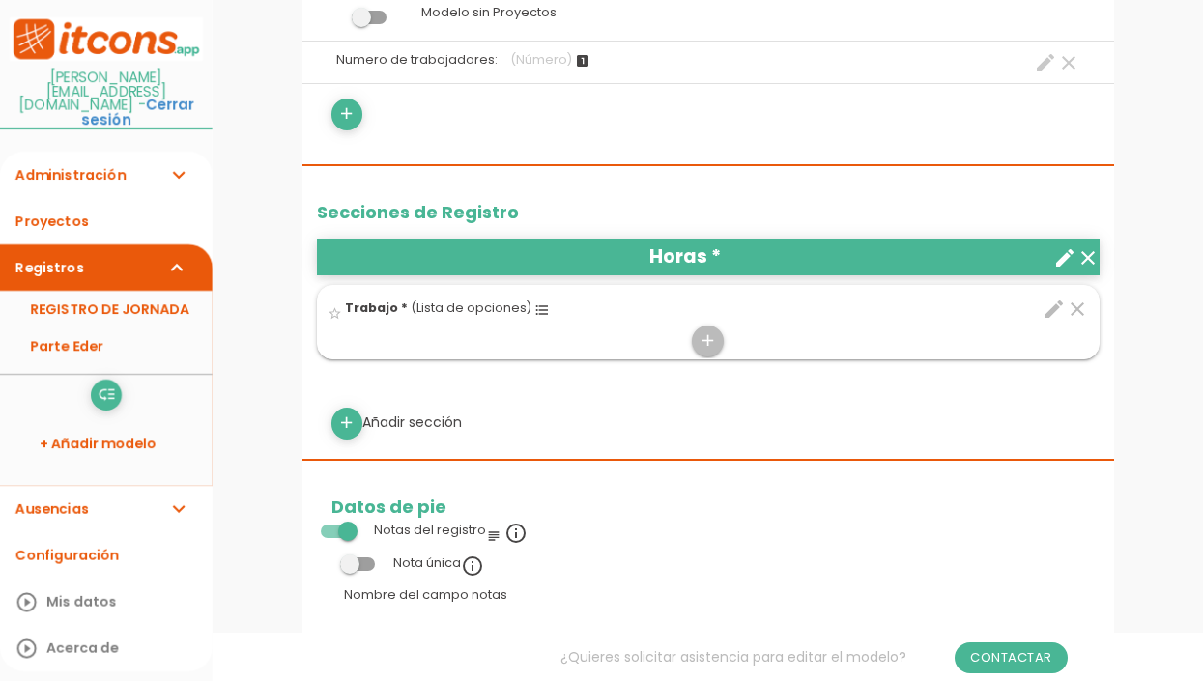
scroll to position [483, 0]
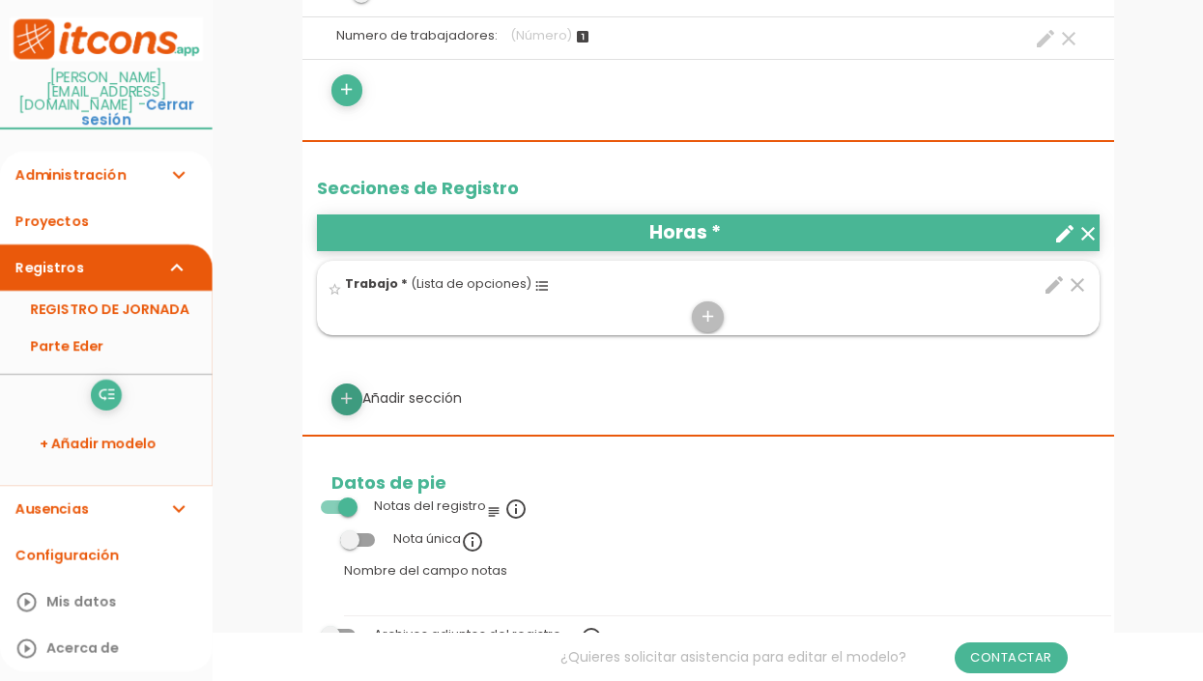
click at [351, 393] on icon "add" at bounding box center [346, 399] width 18 height 31
select select
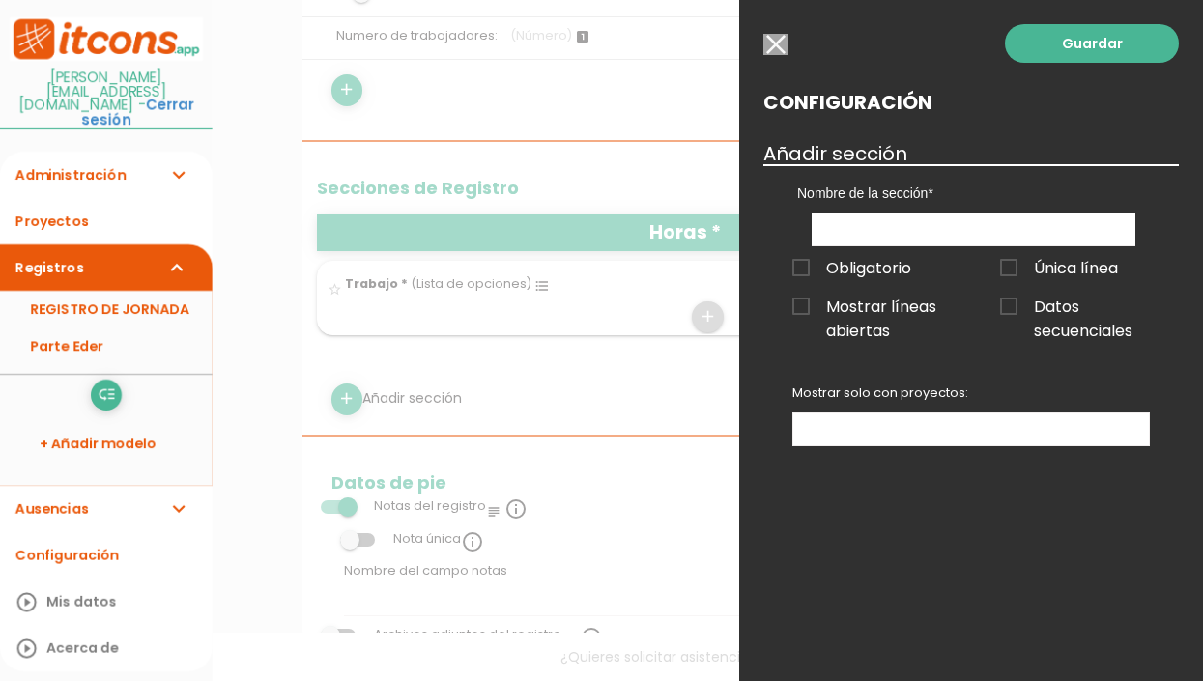
click at [766, 37] on input "button" at bounding box center [776, 44] width 24 height 21
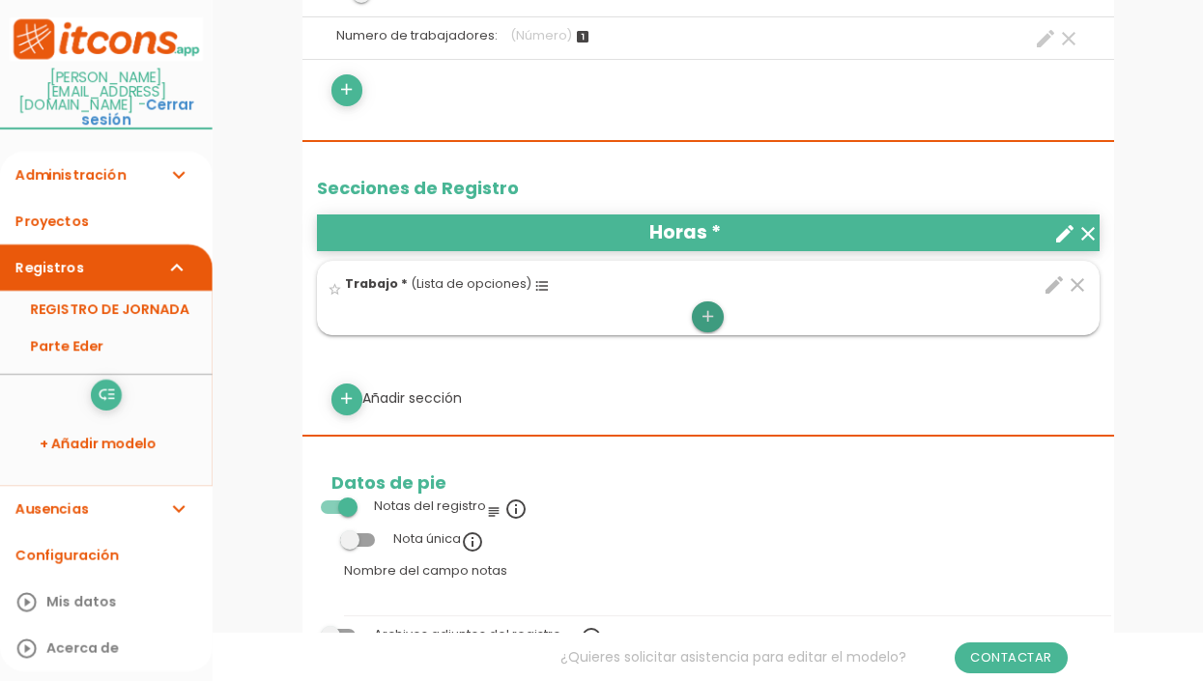
click at [709, 324] on icon "add" at bounding box center [708, 317] width 18 height 31
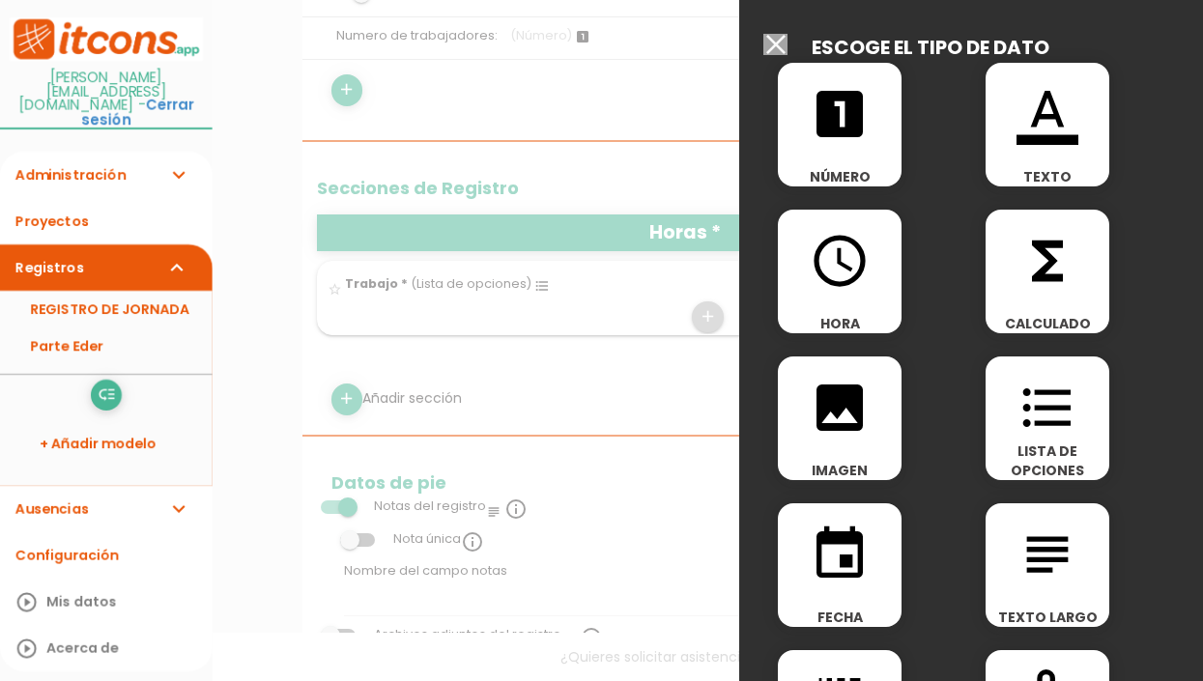
click at [845, 273] on icon "access_time" at bounding box center [840, 261] width 62 height 62
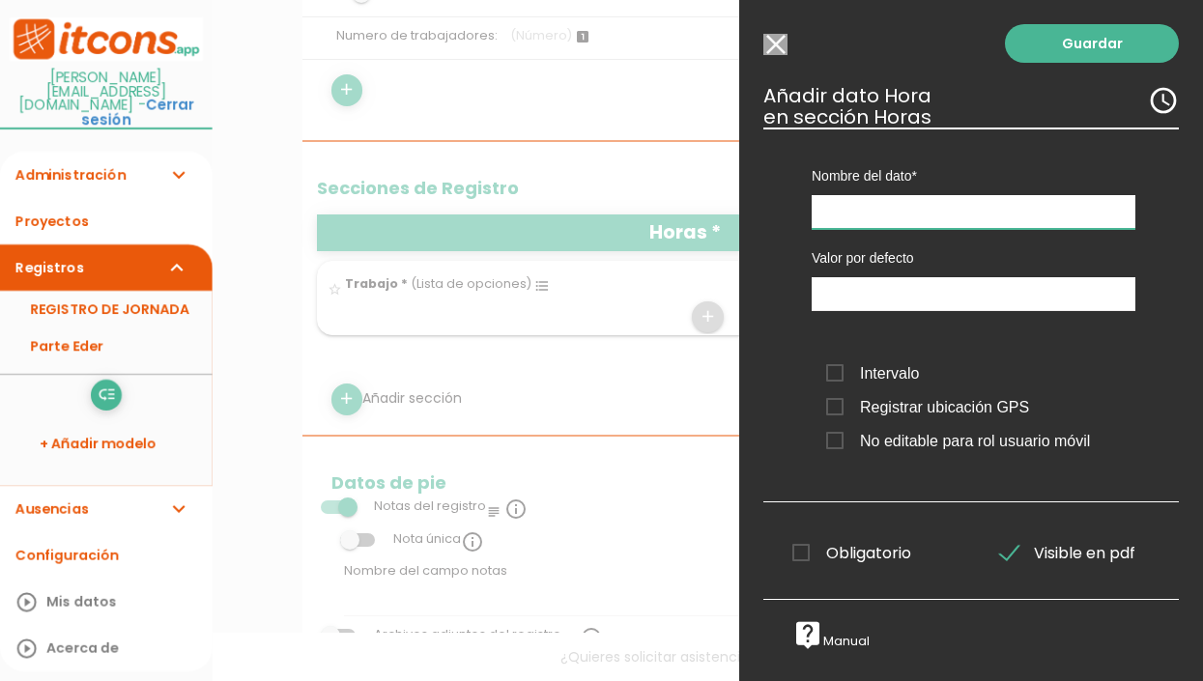
click at [891, 210] on input "text" at bounding box center [974, 212] width 324 height 34
type input "Horas invertidas"
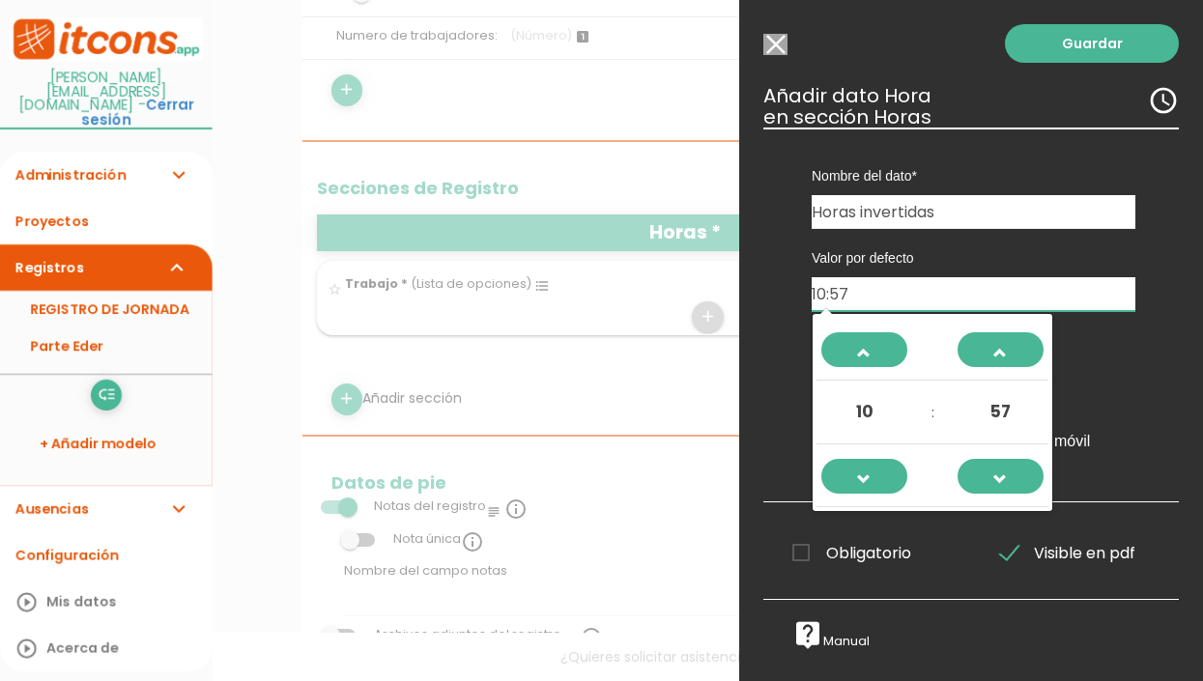
click at [907, 303] on input "10:57" at bounding box center [974, 294] width 324 height 34
drag, startPoint x: 873, startPoint y: 301, endPoint x: 698, endPoint y: 286, distance: 175.6
click at [698, 286] on form "Guardar all_inbox Nombre Parte [PERSON_NAME] person [PERSON_NAME][EMAIL_ADDRESS…" at bounding box center [709, 583] width 812 height 1986
type input "00:00"
click at [909, 267] on label "Valor por defecto" at bounding box center [974, 257] width 324 height 19
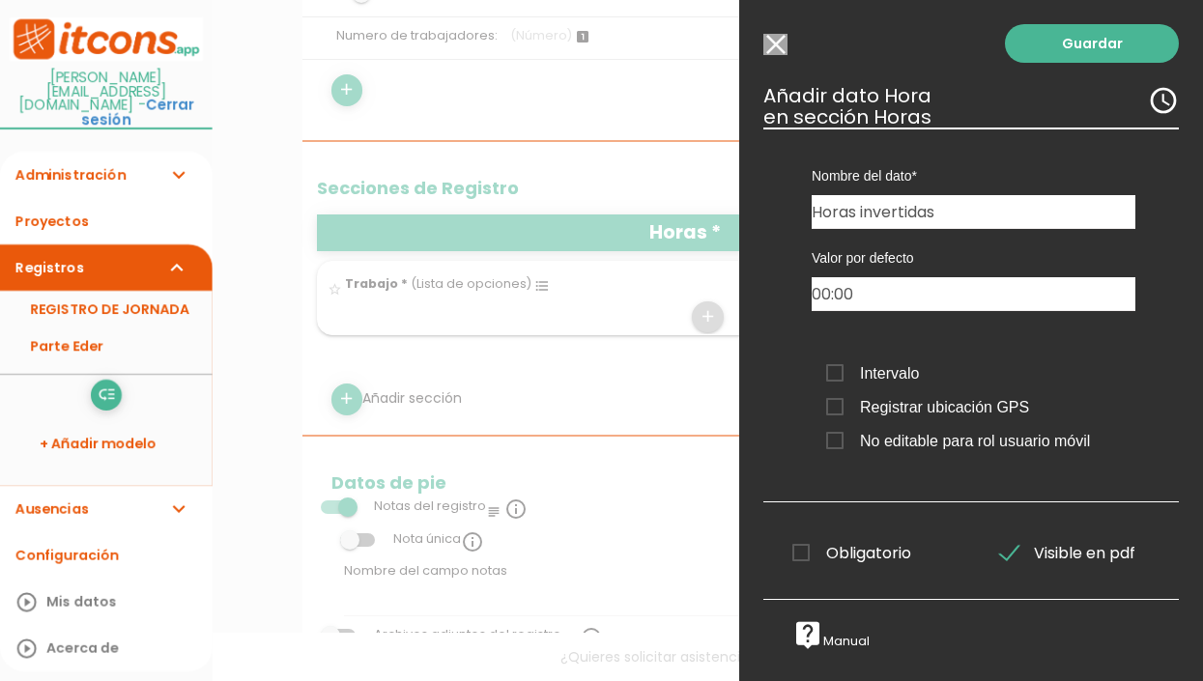
click at [840, 377] on span "Intervalo" at bounding box center [872, 374] width 93 height 24
click at [0, 0] on input "Intervalo" at bounding box center [0, 0] width 0 height 0
click at [832, 410] on span "Registrar ubicación GPS" at bounding box center [927, 407] width 203 height 24
click at [0, 0] on input "Registrar ubicación GPS" at bounding box center [0, 0] width 0 height 0
click at [839, 447] on span "No editable para rol usuario móvil" at bounding box center [958, 441] width 264 height 24
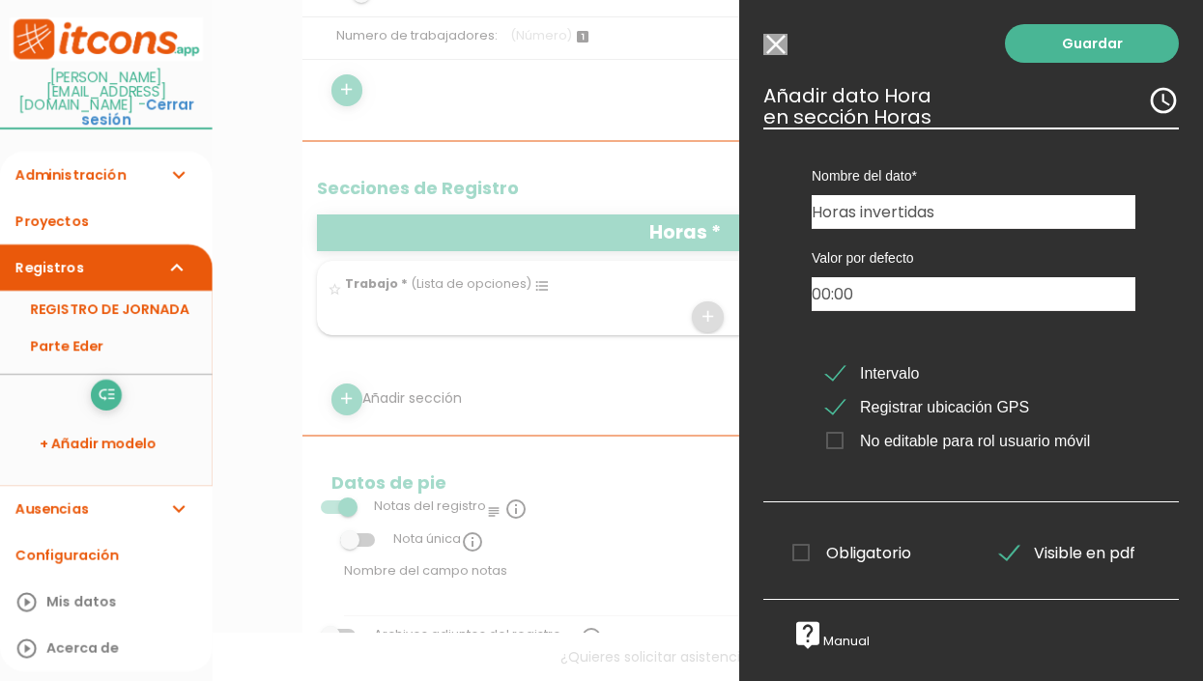
click at [0, 0] on input "No editable para rol usuario móvil" at bounding box center [0, 0] width 0 height 0
click at [1084, 57] on link "Guardar" at bounding box center [1092, 43] width 174 height 39
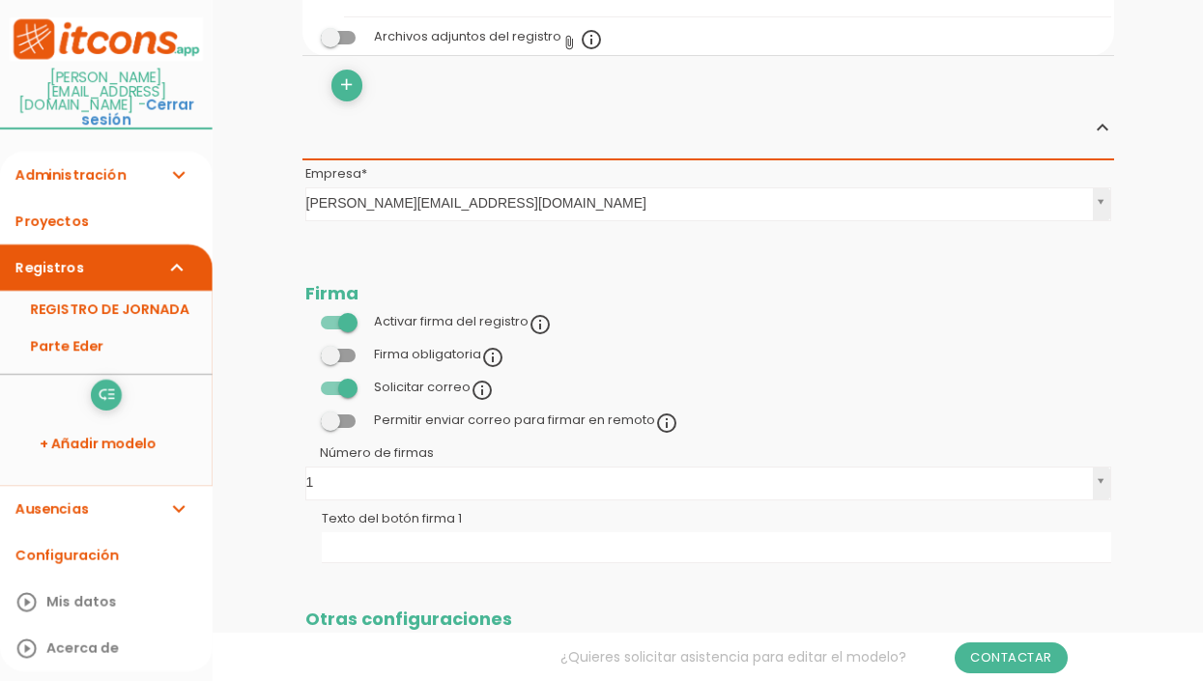
scroll to position [1160, 0]
click at [342, 349] on span at bounding box center [338, 354] width 35 height 14
click at [305, 348] on input "checkbox" at bounding box center [305, 348] width 0 height 0
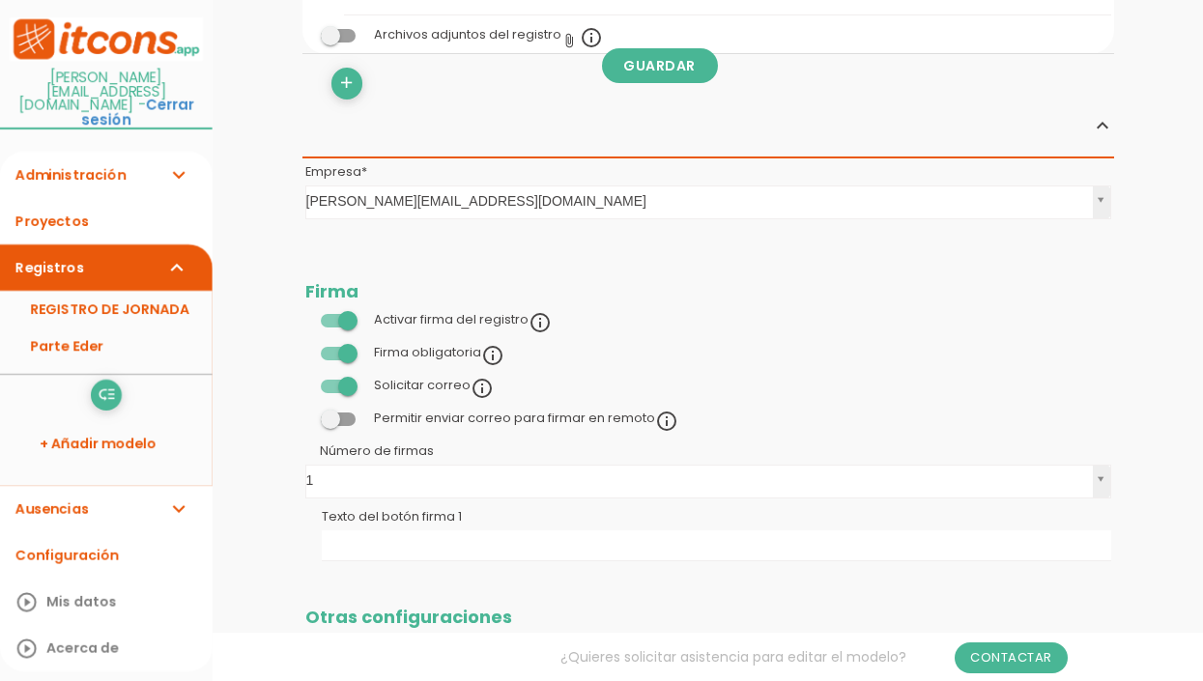
click at [341, 413] on span at bounding box center [338, 420] width 35 height 14
click at [305, 414] on input "checkbox" at bounding box center [305, 414] width 0 height 0
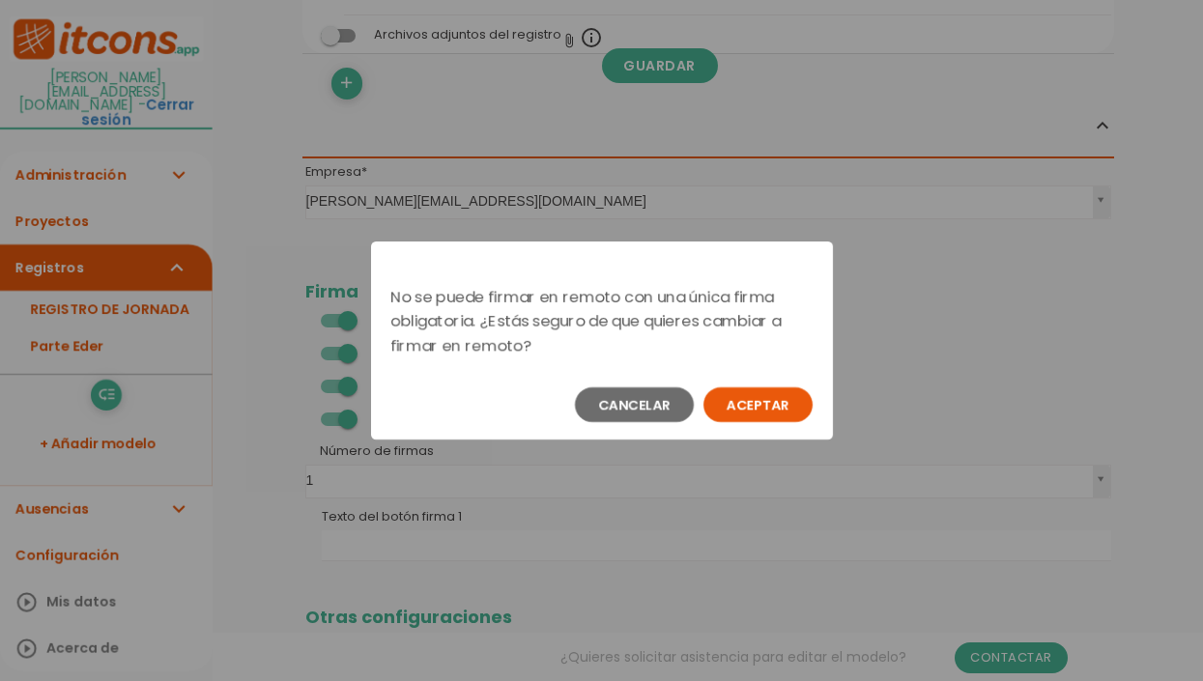
scroll to position [0, 0]
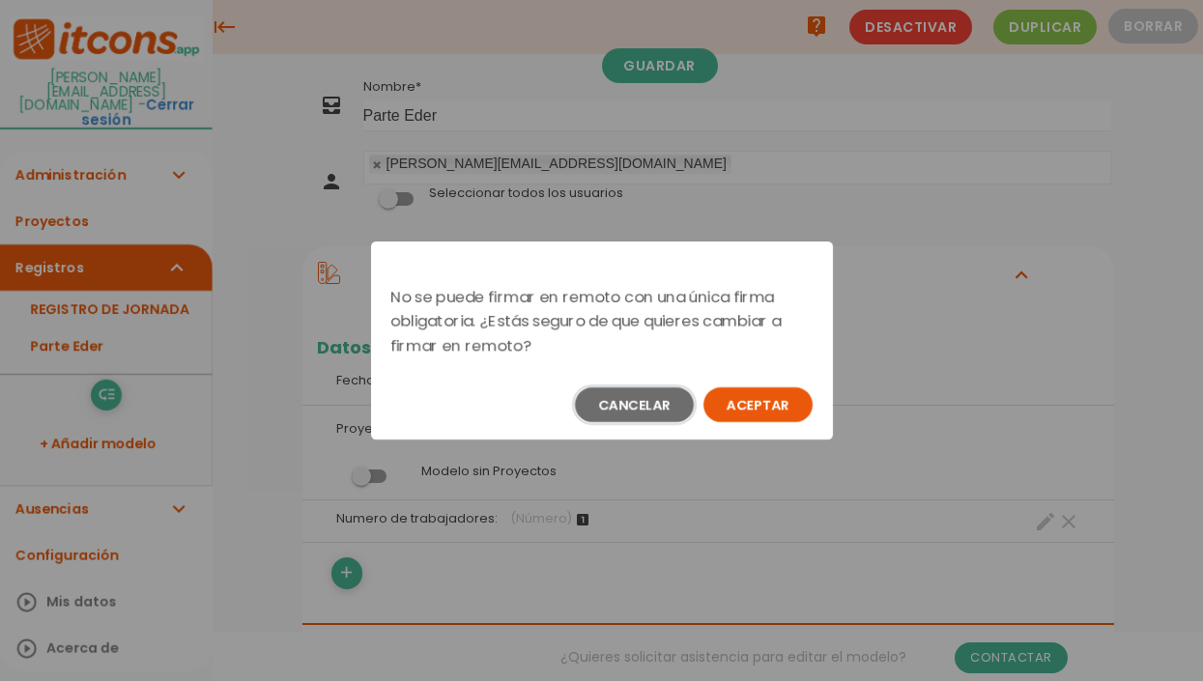
click at [628, 405] on button "Cancelar" at bounding box center [634, 405] width 119 height 35
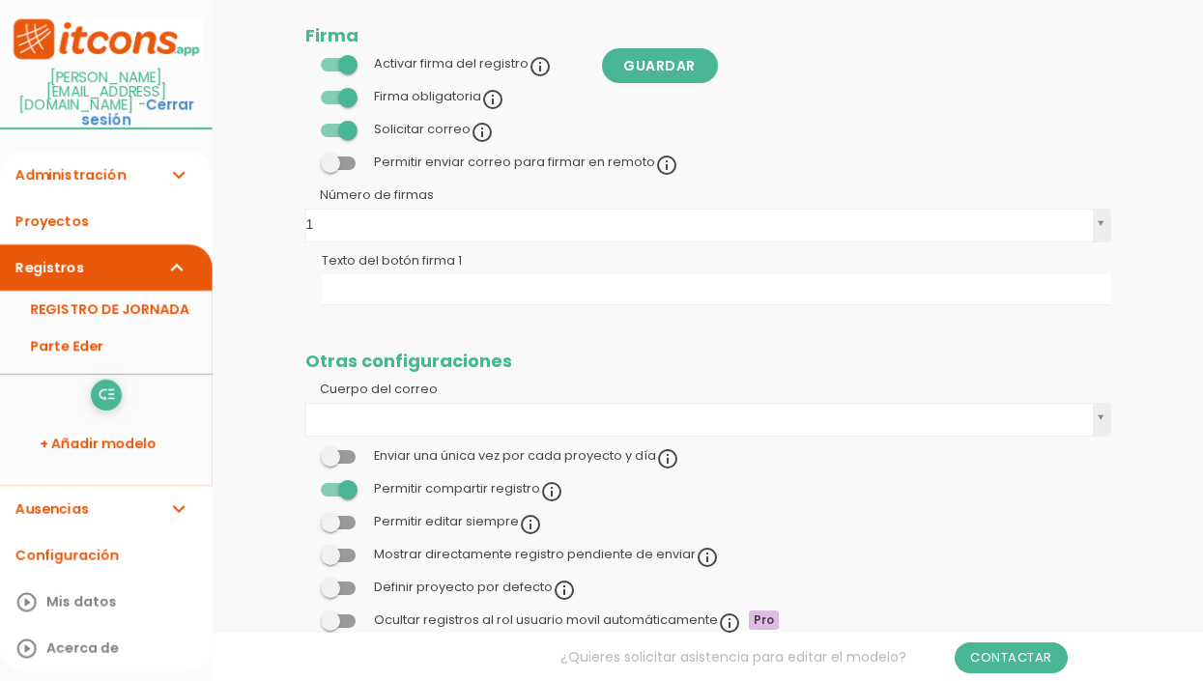
scroll to position [1512, 0]
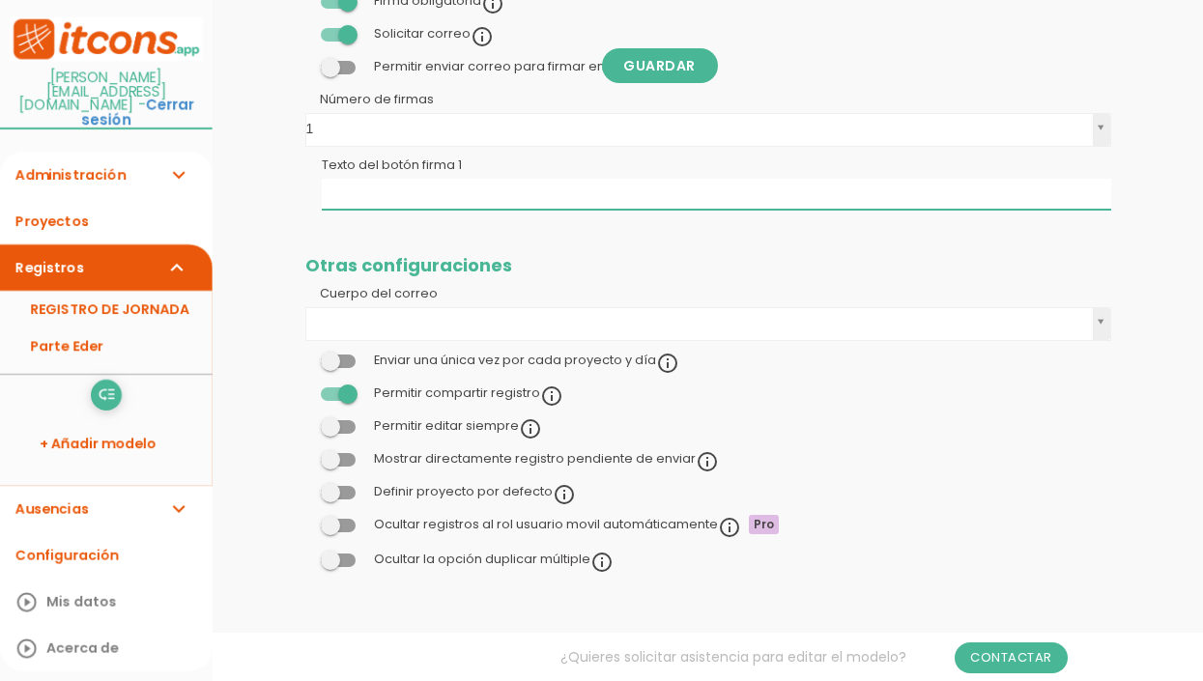
click at [391, 199] on input "Texto del botón firma 1" at bounding box center [717, 194] width 790 height 31
type input "Firma"
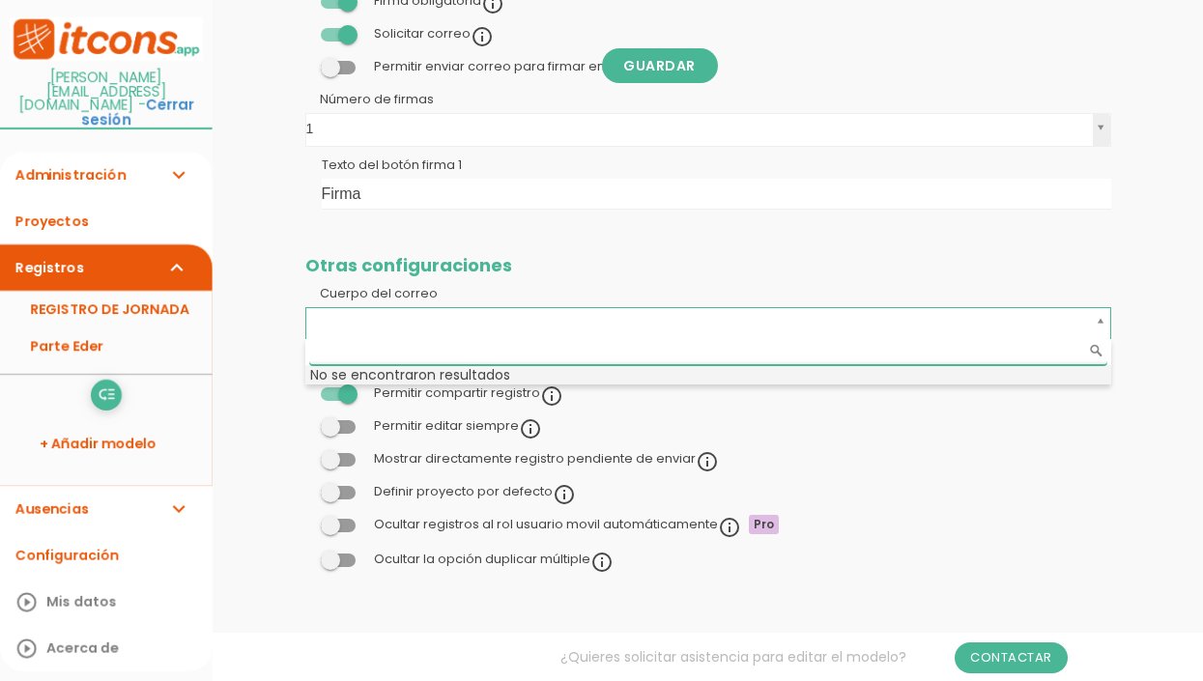
click at [391, 381] on li "No se encontraron resultados" at bounding box center [708, 374] width 806 height 19
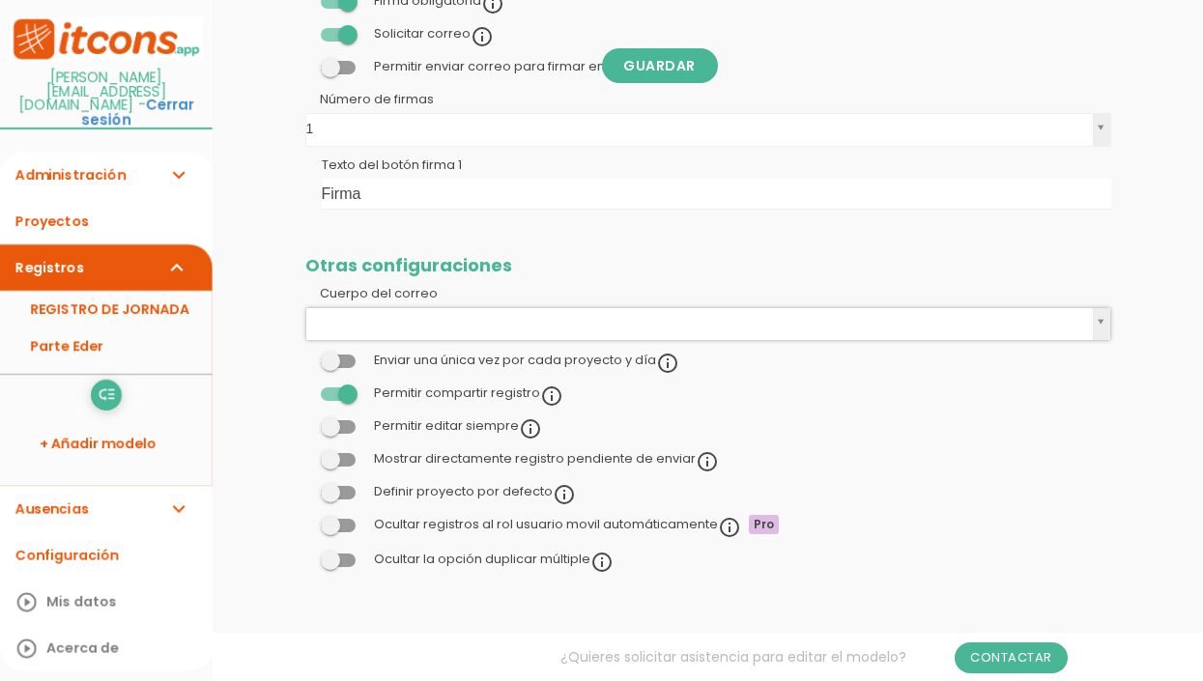
click at [340, 420] on span at bounding box center [338, 427] width 35 height 14
click at [305, 421] on input "checkbox" at bounding box center [305, 421] width 0 height 0
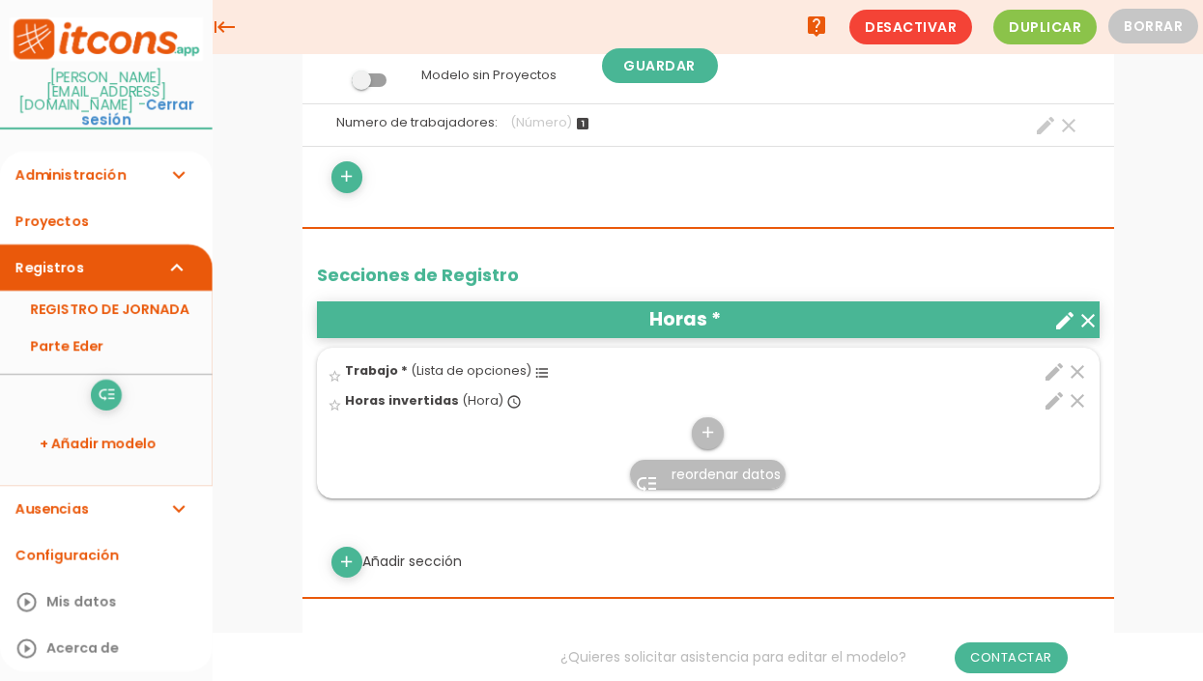
scroll to position [0, 0]
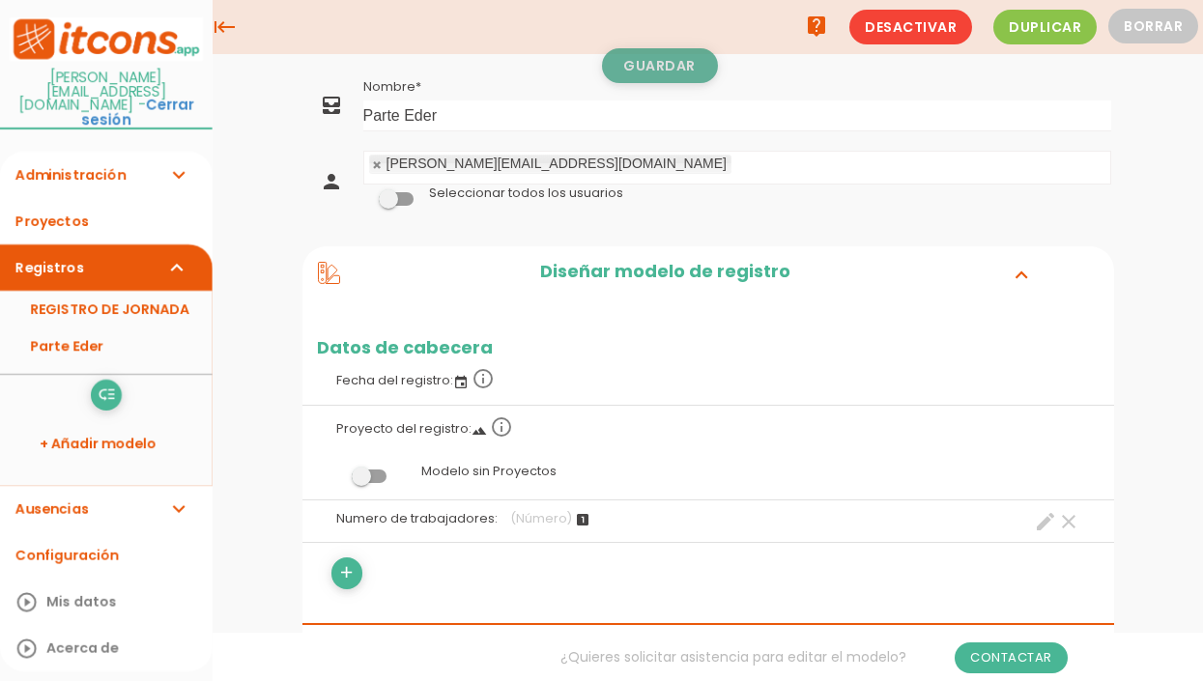
click at [640, 66] on link "Guardar" at bounding box center [660, 65] width 116 height 35
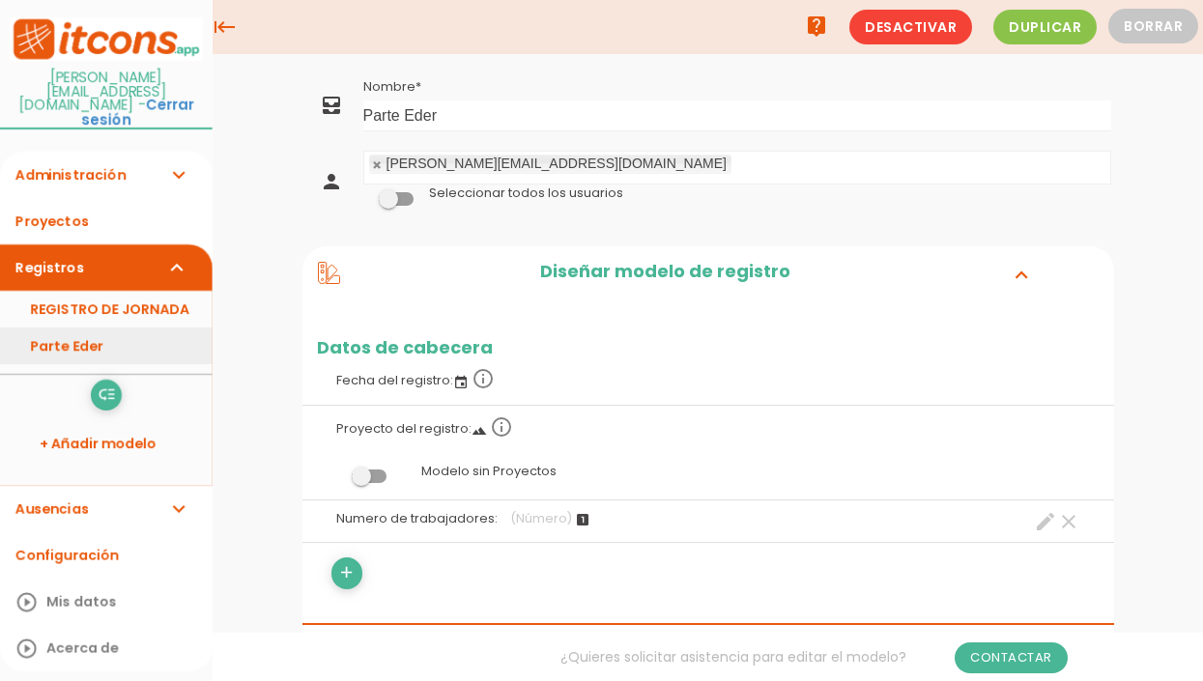
click at [68, 328] on link "Parte Eder" at bounding box center [106, 346] width 213 height 37
